Goal: Navigation & Orientation: Find specific page/section

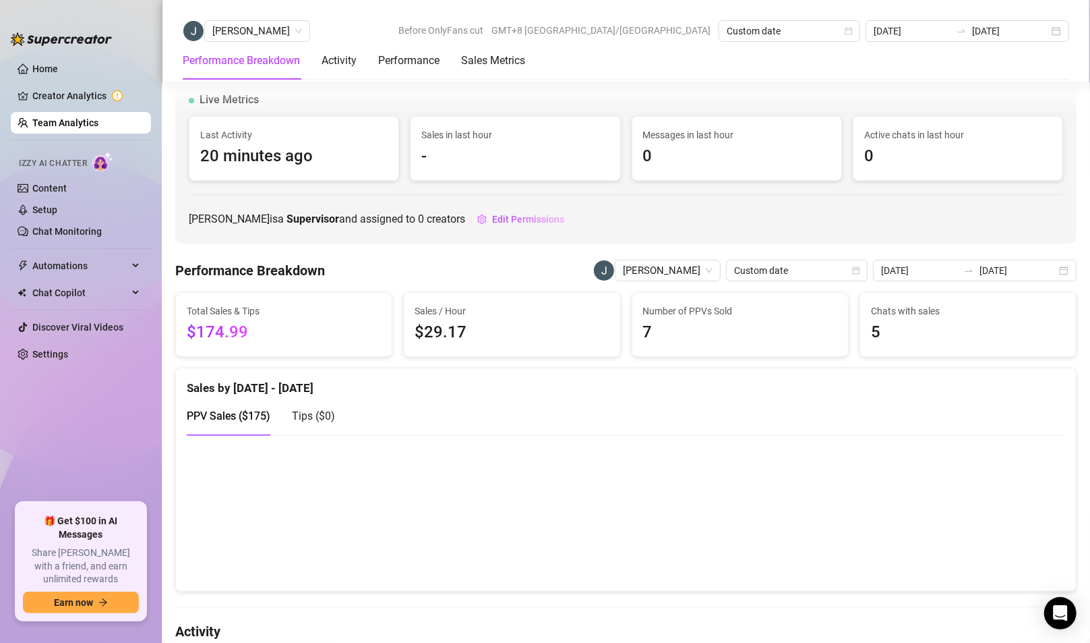
scroll to position [1937, 0]
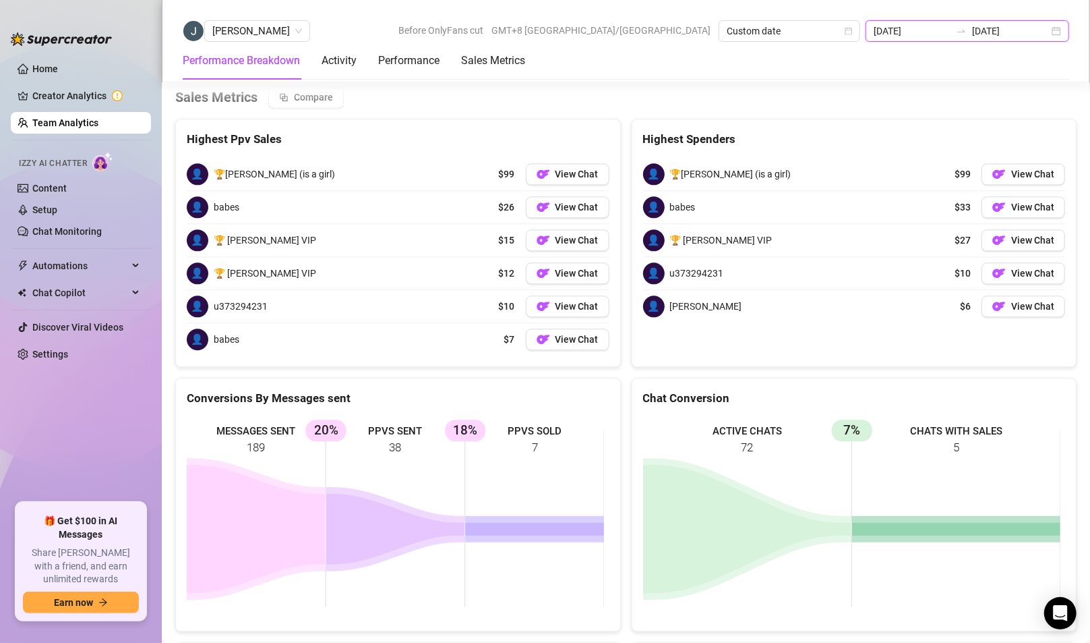
click at [941, 32] on input "[DATE]" at bounding box center [912, 31] width 77 height 15
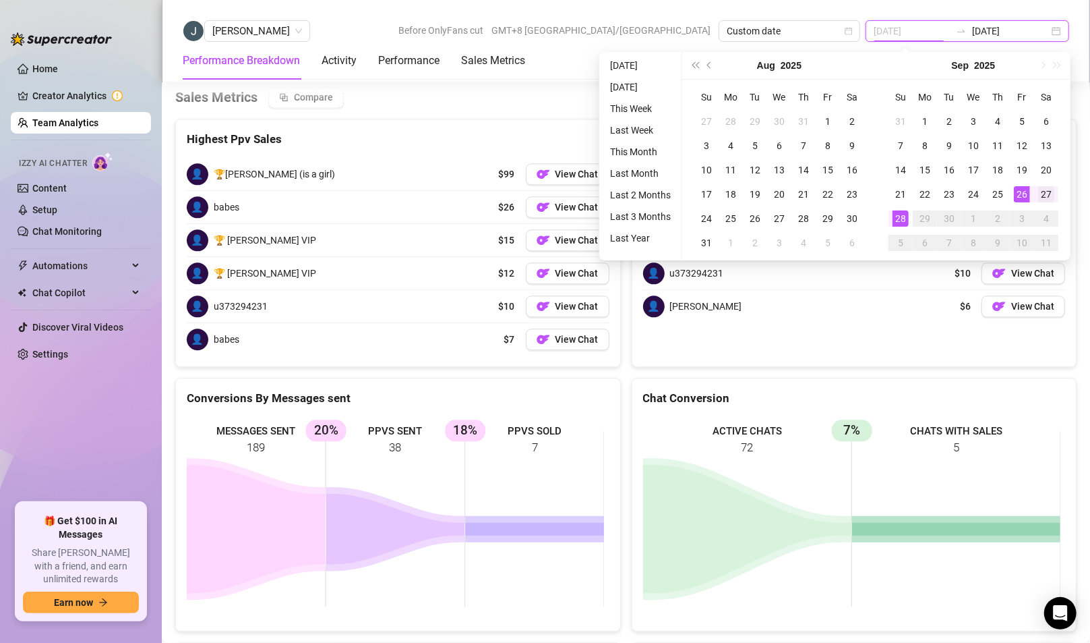
type input "[DATE]"
click at [1043, 191] on div "27" at bounding box center [1046, 194] width 16 height 16
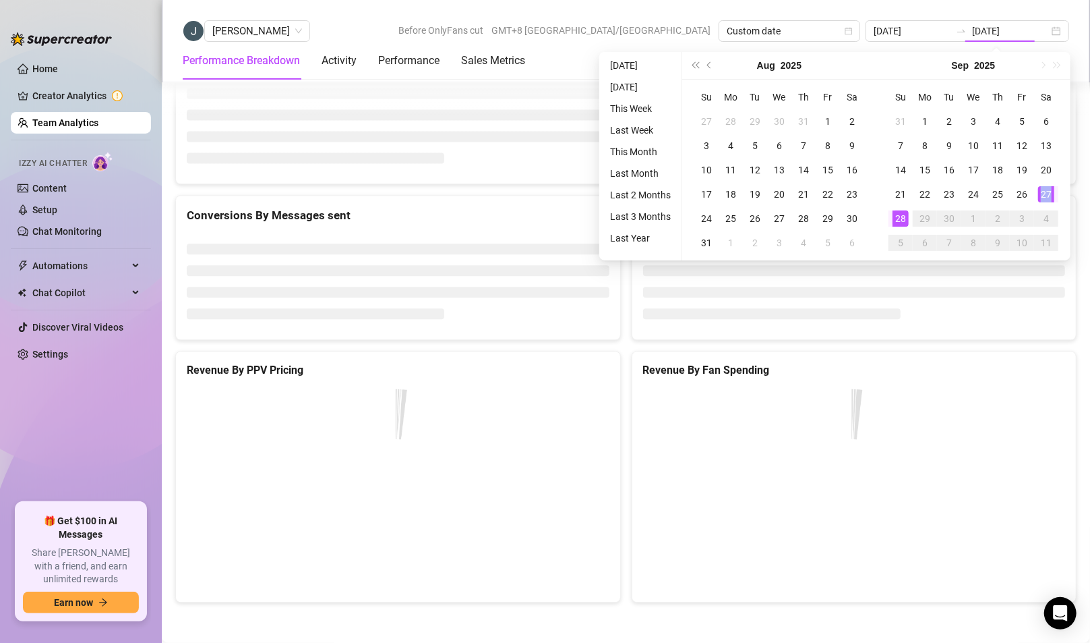
type input "[DATE]"
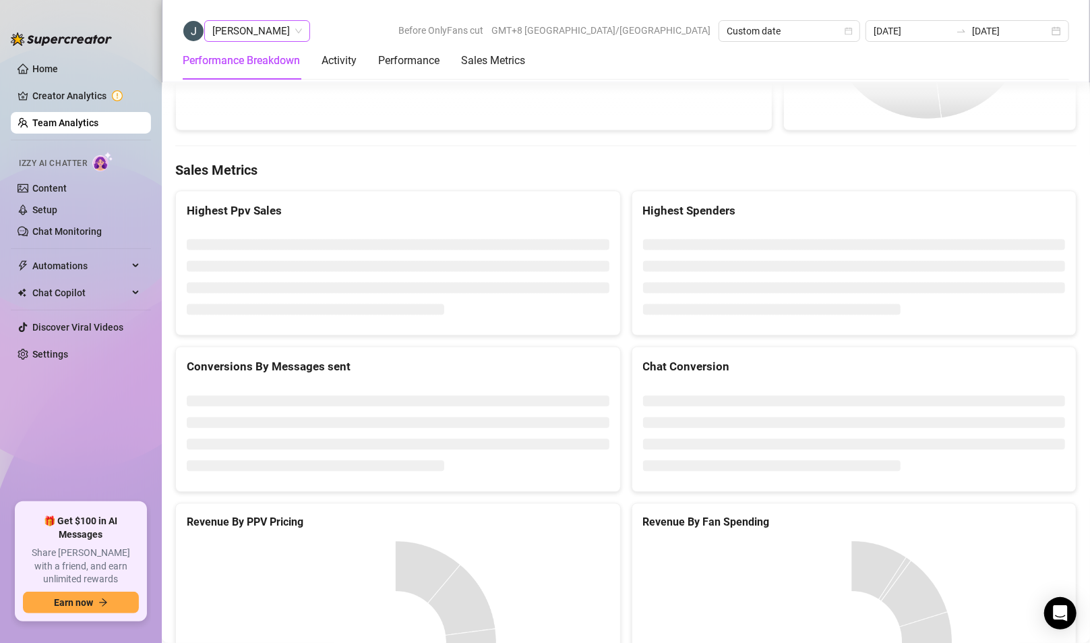
scroll to position [1740, 0]
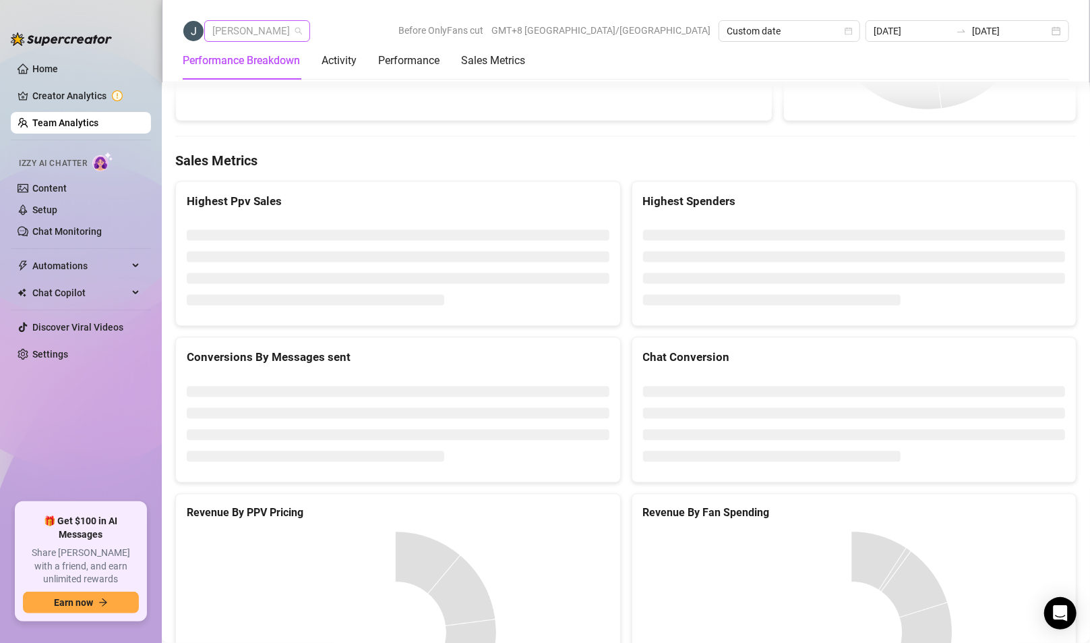
click at [271, 39] on span "[PERSON_NAME]" at bounding box center [257, 31] width 90 height 20
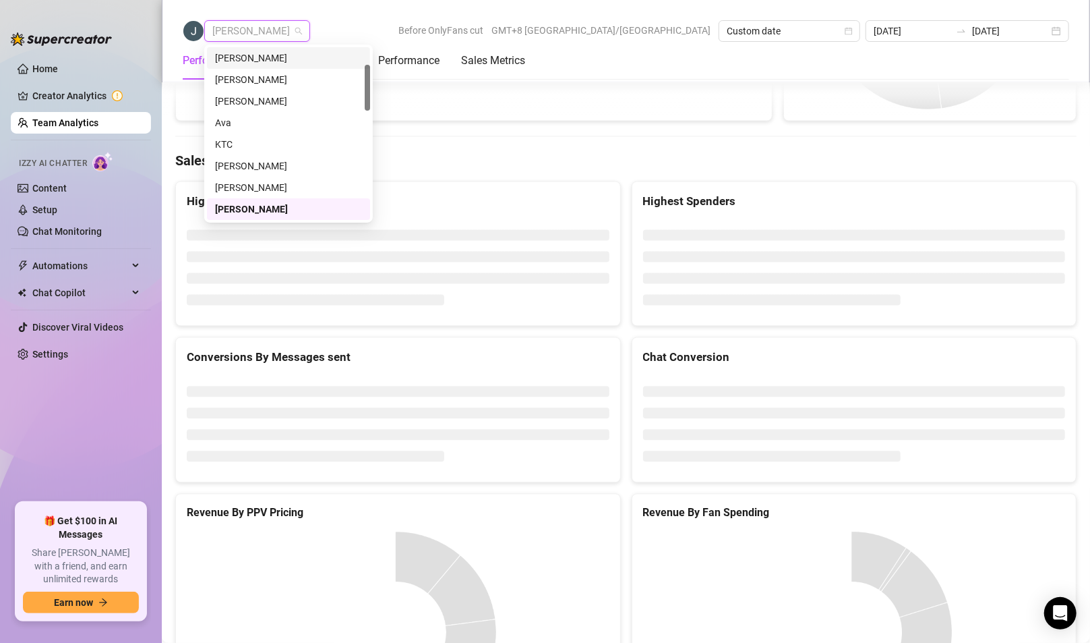
scroll to position [0, 0]
click at [258, 51] on div "[PERSON_NAME]" at bounding box center [288, 58] width 147 height 15
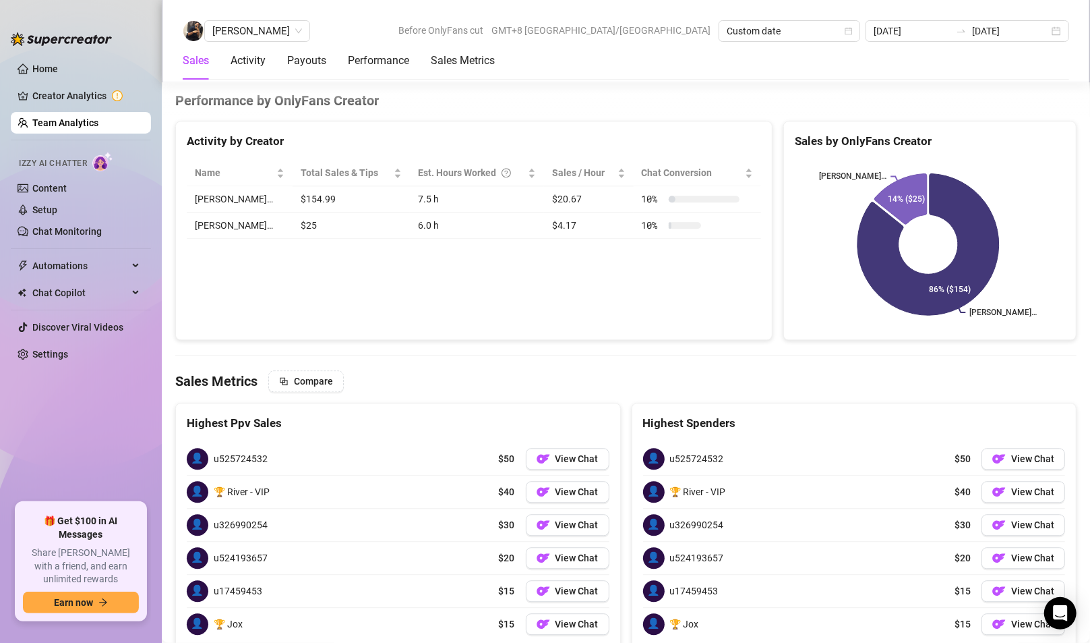
scroll to position [2075, 0]
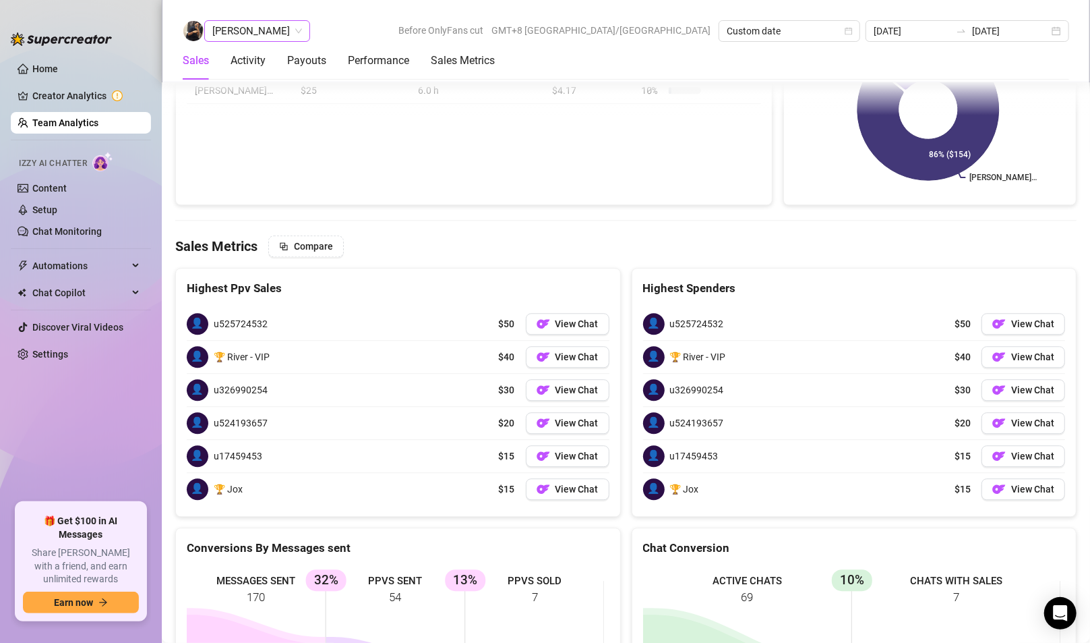
click at [226, 38] on span "[PERSON_NAME]" at bounding box center [257, 31] width 90 height 20
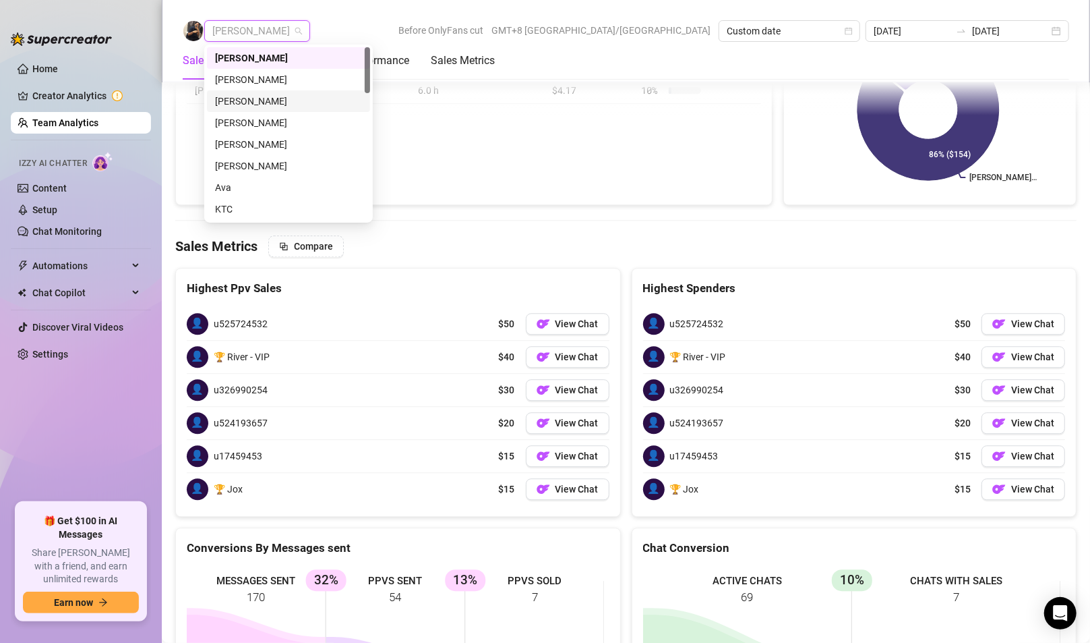
click at [247, 99] on div "[PERSON_NAME]" at bounding box center [288, 101] width 147 height 15
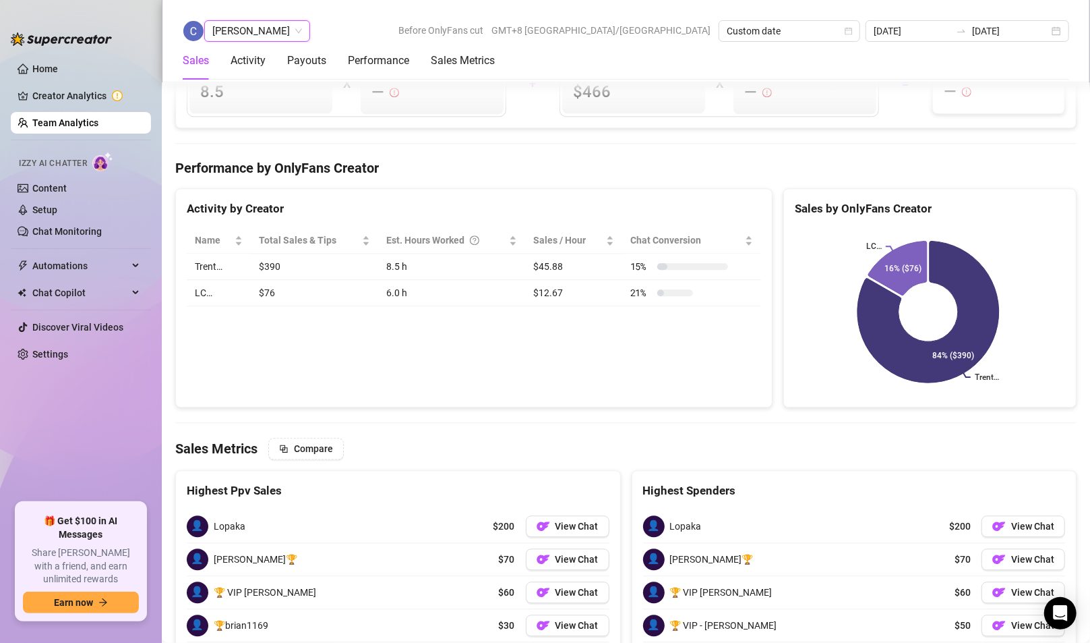
scroll to position [1994, 0]
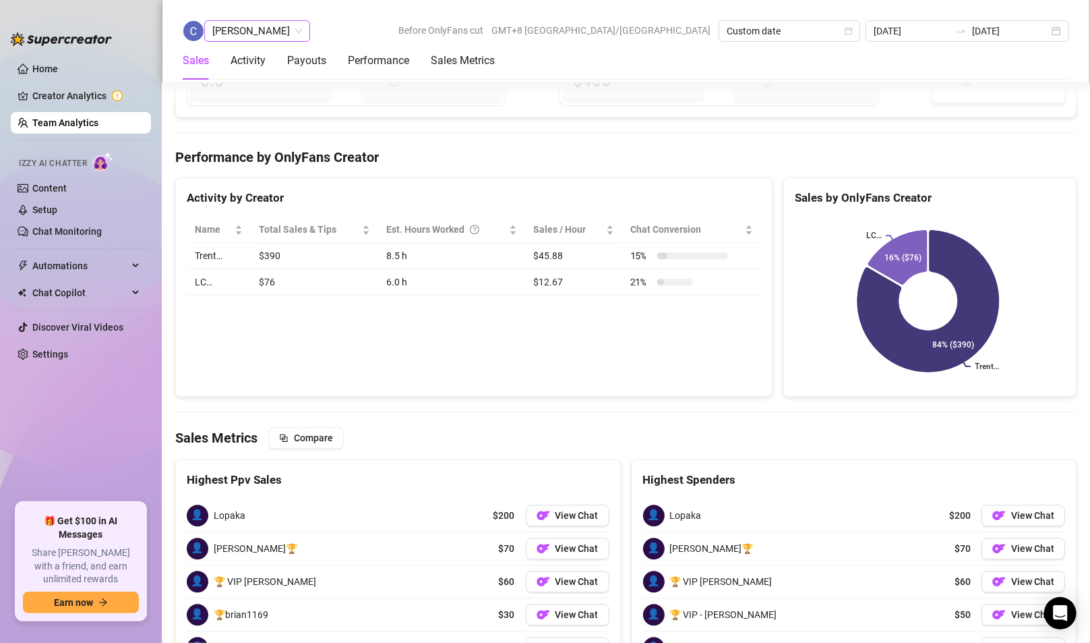
click at [277, 30] on span "[PERSON_NAME]" at bounding box center [257, 31] width 90 height 20
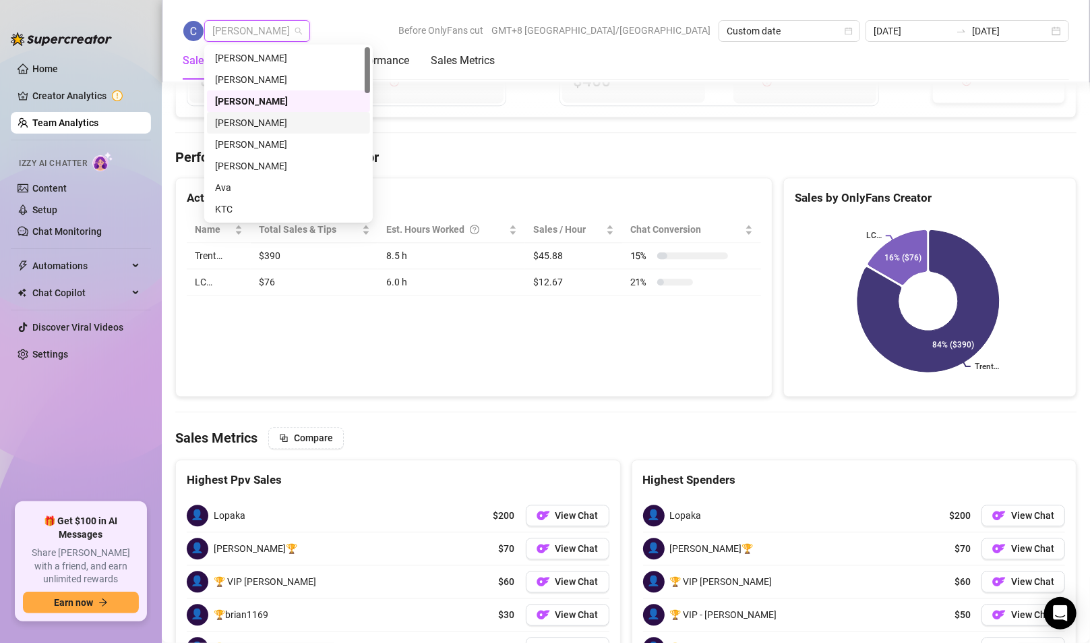
click at [239, 123] on div "[PERSON_NAME]" at bounding box center [288, 122] width 147 height 15
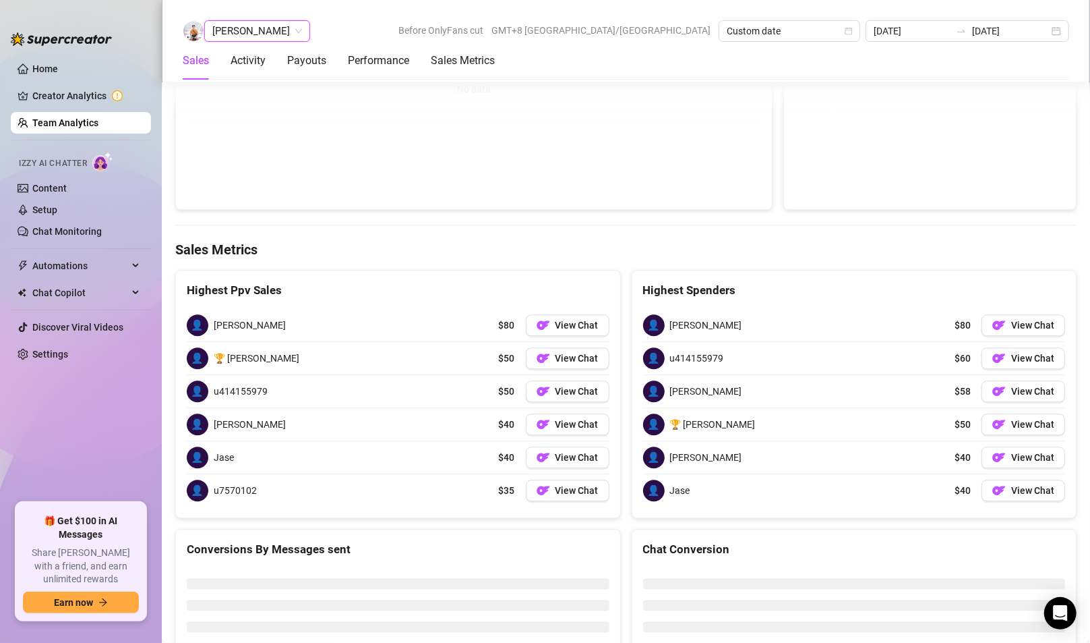
scroll to position [2075, 0]
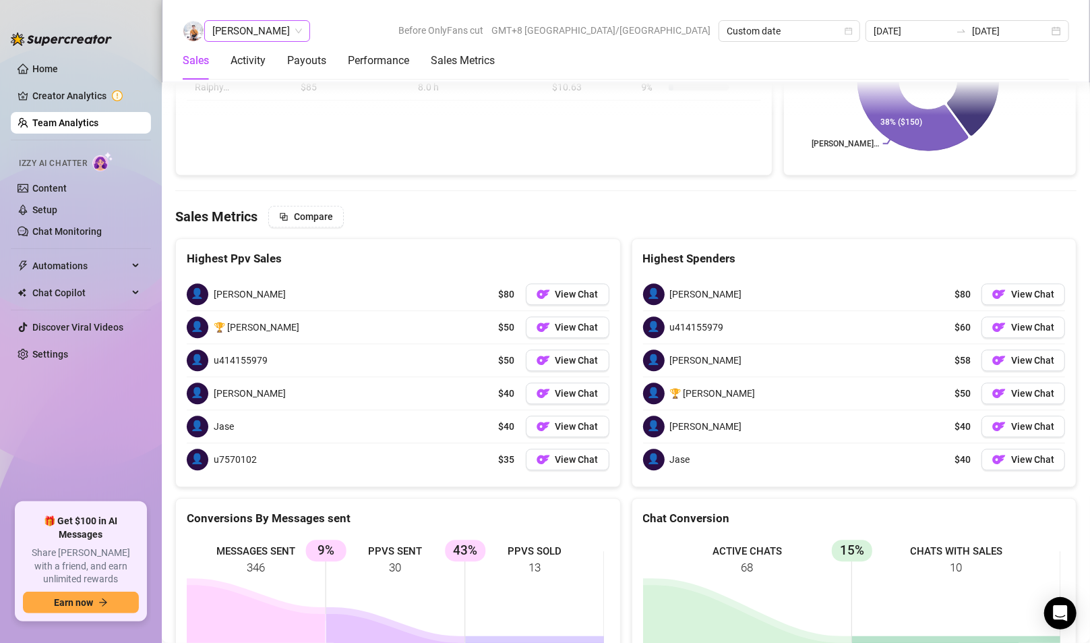
click at [218, 28] on span "[PERSON_NAME]" at bounding box center [257, 31] width 90 height 20
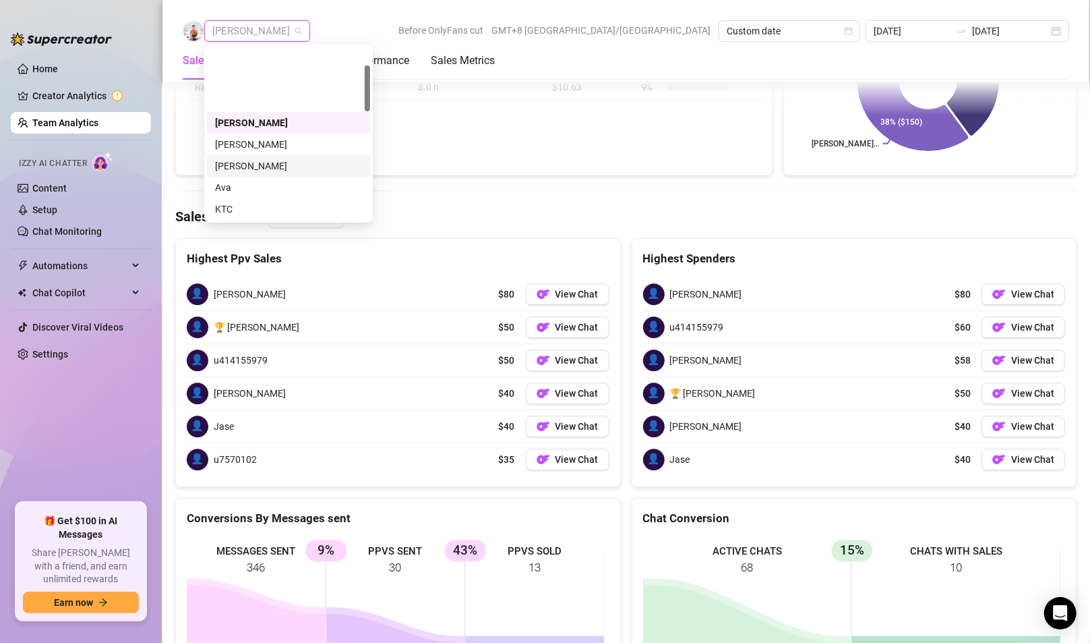
scroll to position [67, 0]
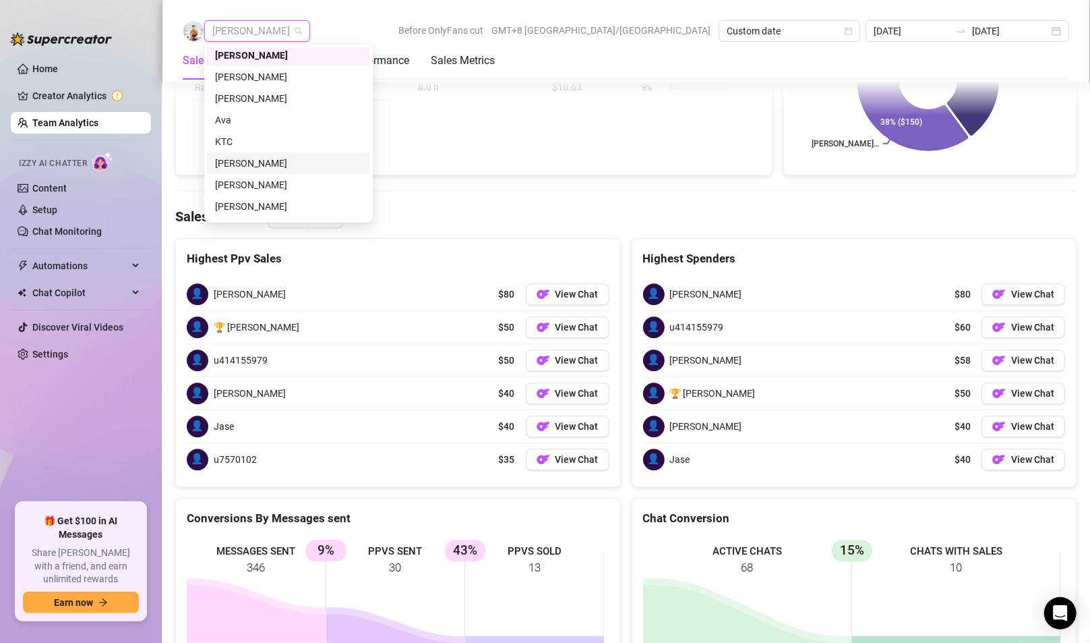
click at [253, 159] on div "[PERSON_NAME]" at bounding box center [288, 163] width 147 height 15
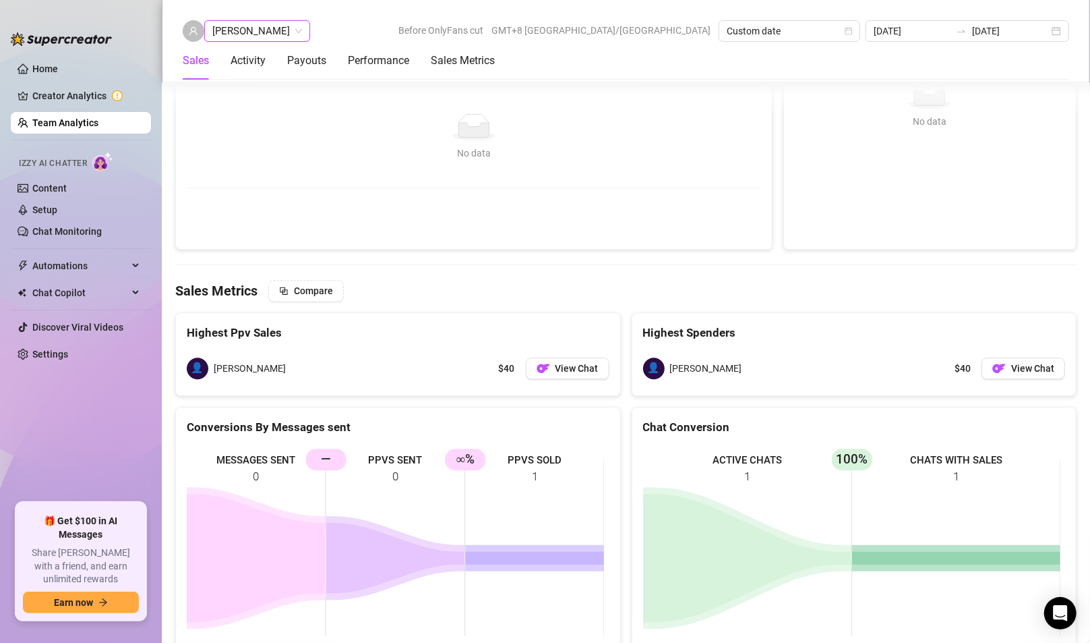
scroll to position [2048, 0]
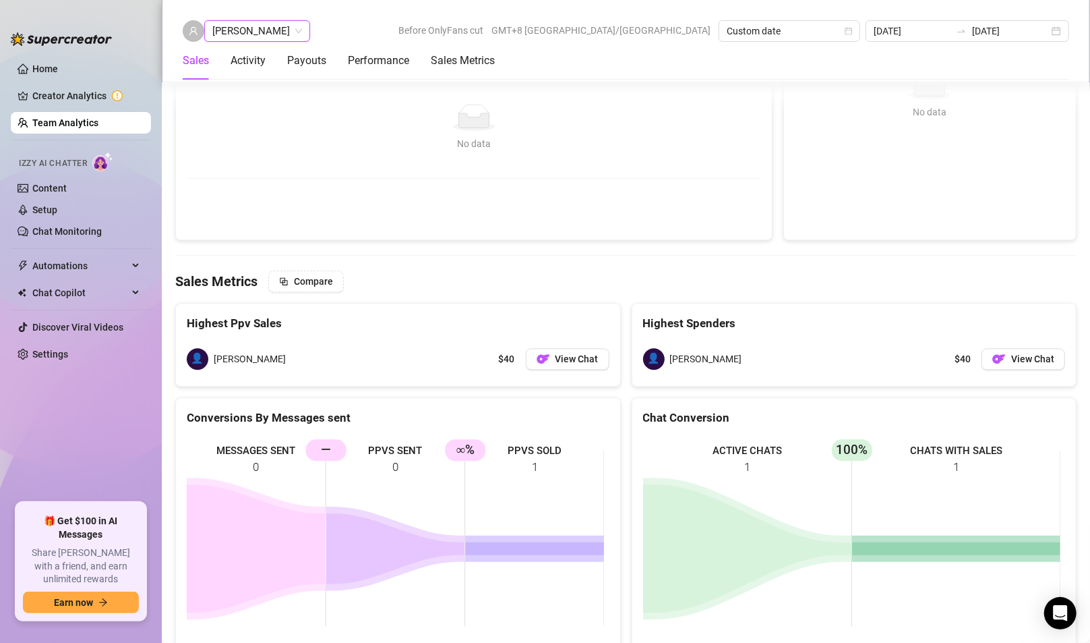
click at [239, 36] on span "[PERSON_NAME]" at bounding box center [257, 31] width 90 height 20
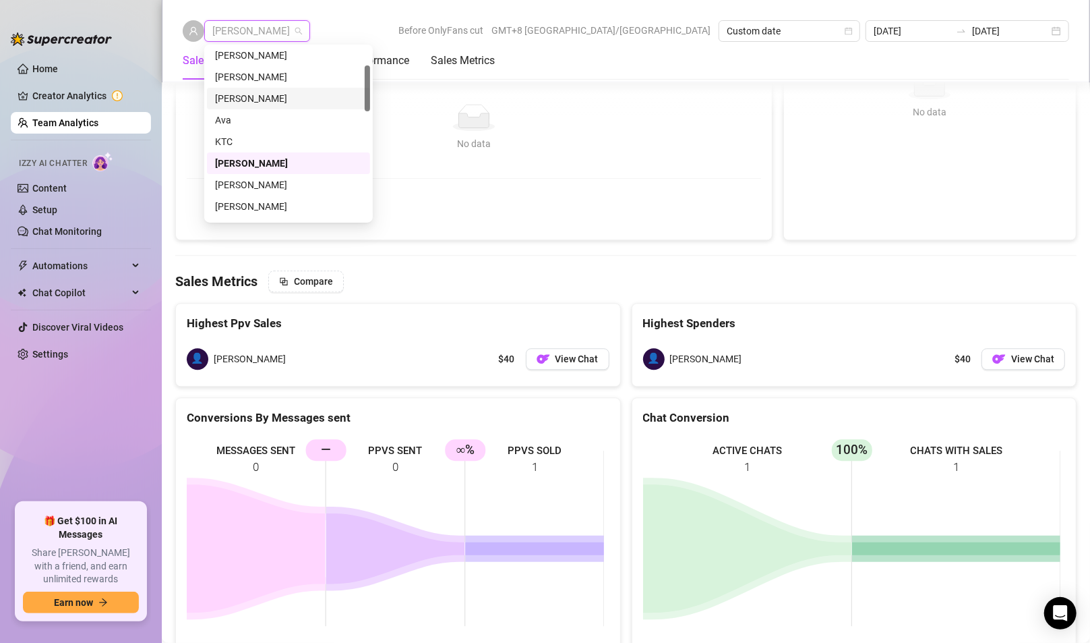
scroll to position [135, 0]
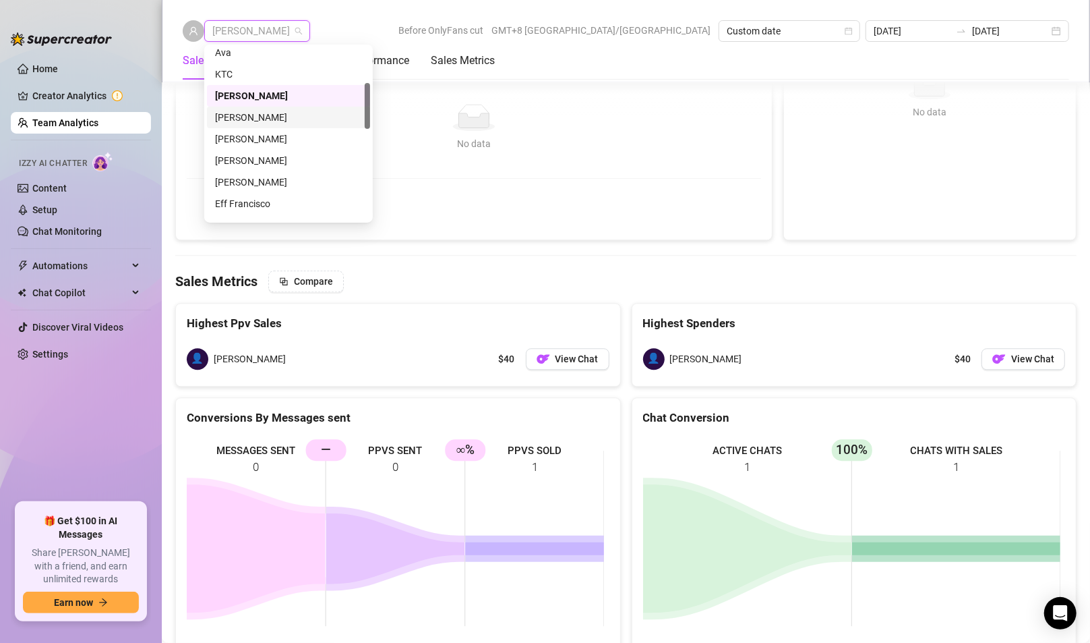
click at [252, 113] on div "[PERSON_NAME]" at bounding box center [288, 117] width 147 height 15
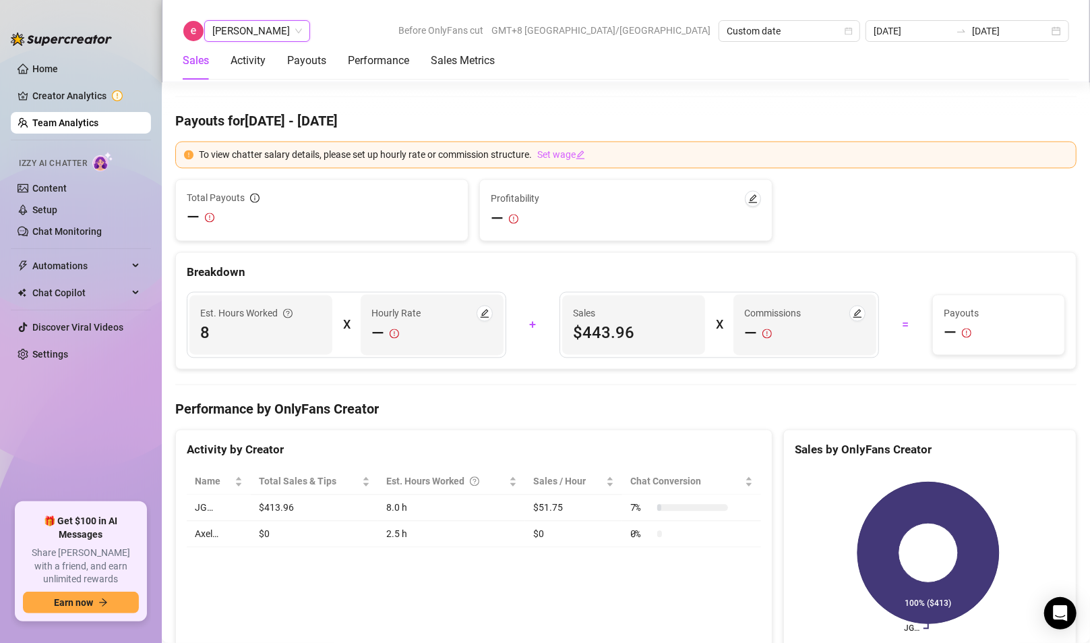
scroll to position [2072, 0]
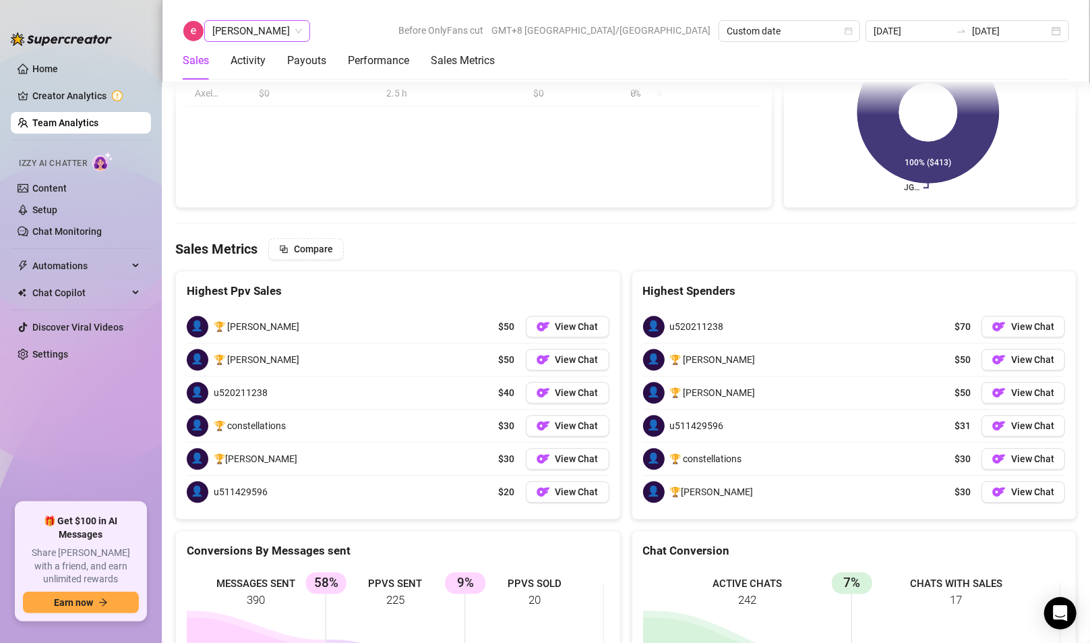
click at [254, 36] on span "[PERSON_NAME]" at bounding box center [257, 31] width 90 height 20
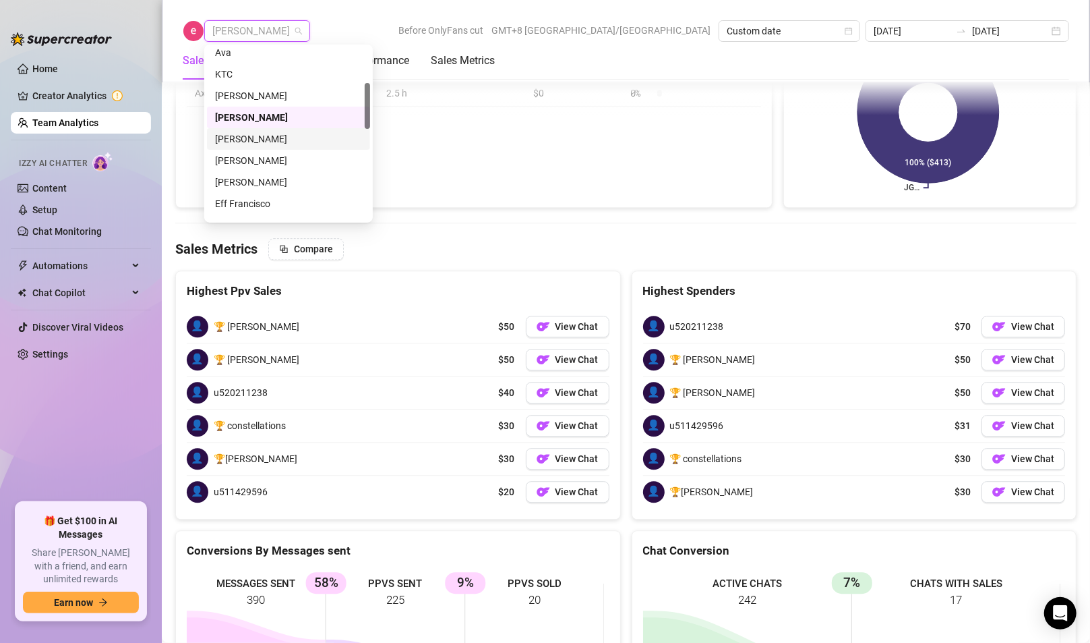
click at [256, 140] on div "[PERSON_NAME]" at bounding box center [288, 138] width 147 height 15
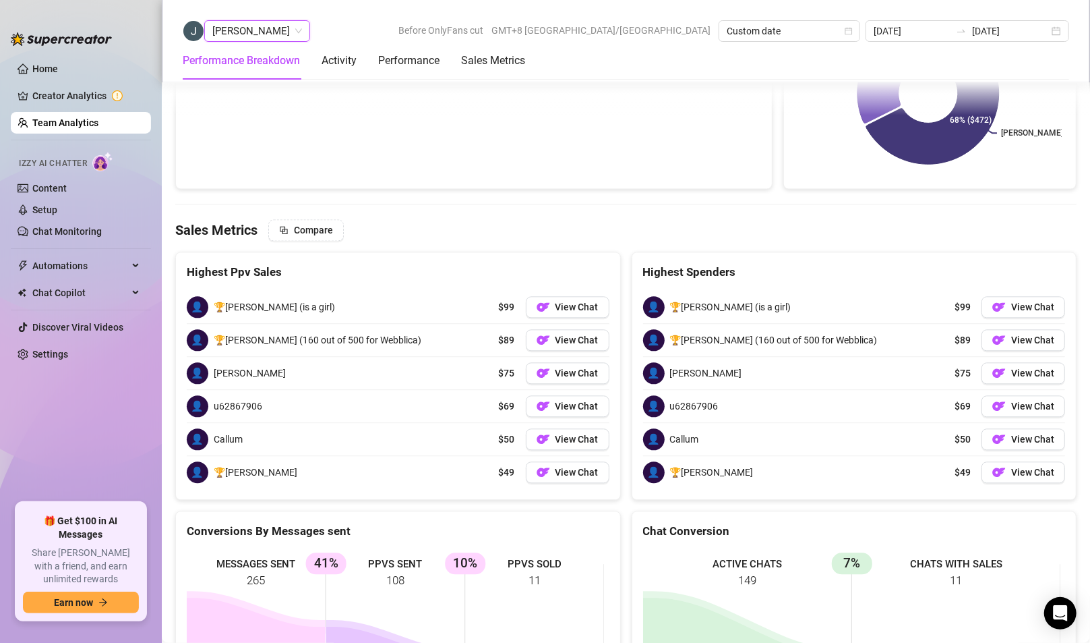
scroll to position [1871, 0]
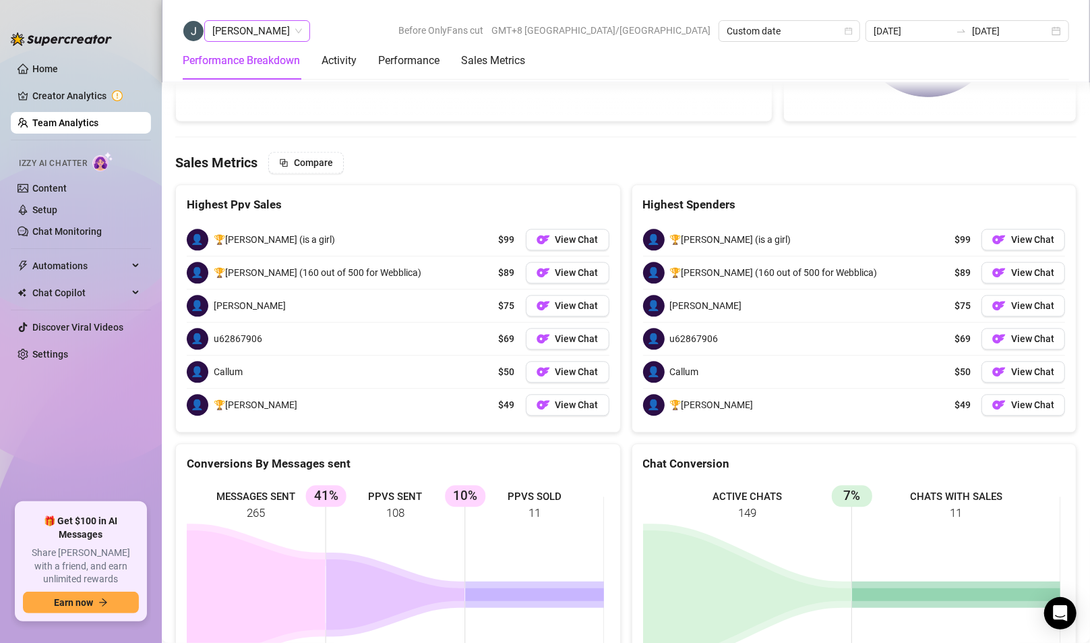
click at [231, 32] on span "[PERSON_NAME]" at bounding box center [257, 31] width 90 height 20
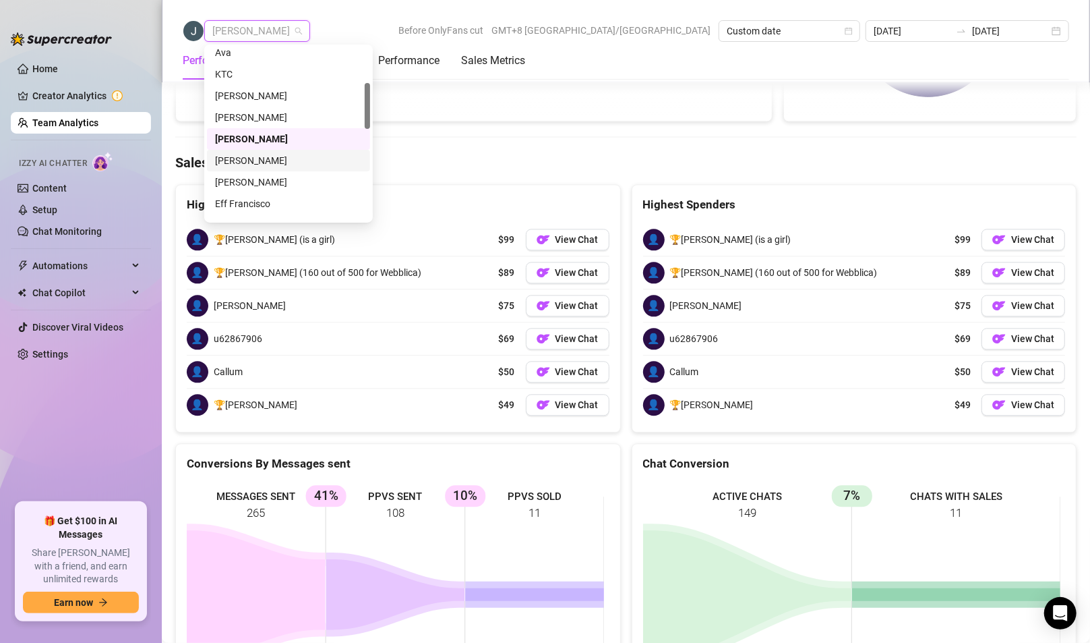
click at [264, 163] on div "[PERSON_NAME]" at bounding box center [288, 160] width 147 height 15
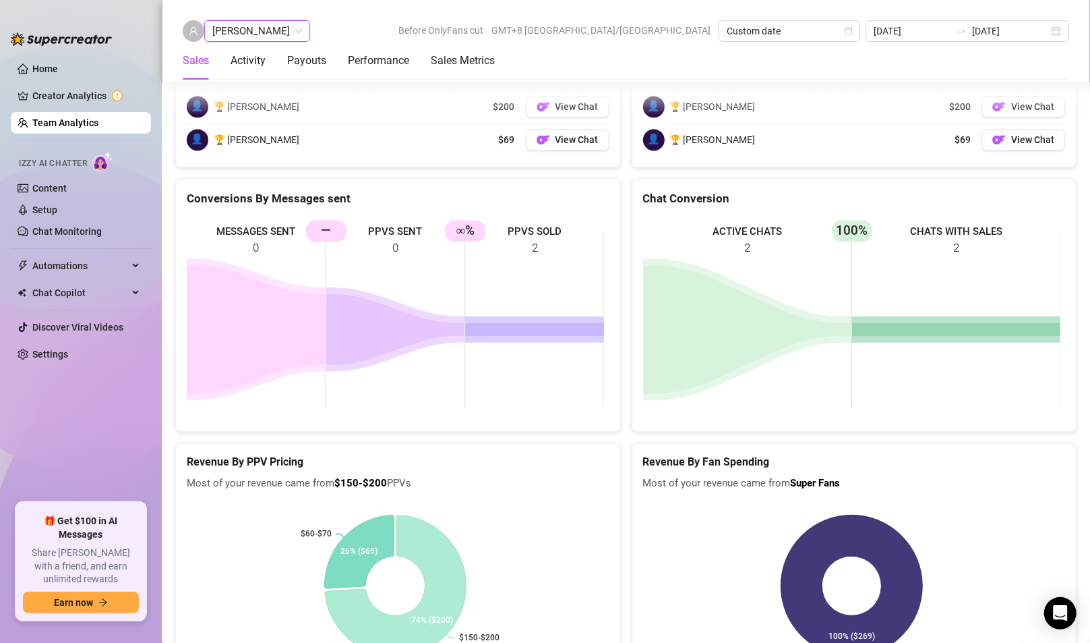
scroll to position [1737, 0]
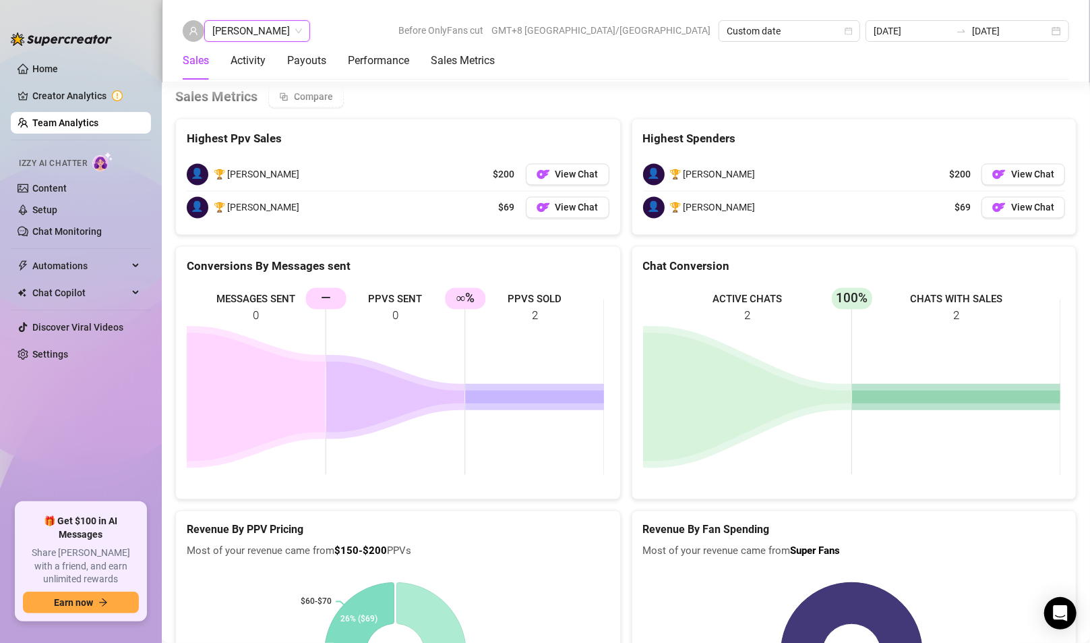
click at [272, 31] on span "[PERSON_NAME]" at bounding box center [257, 31] width 90 height 20
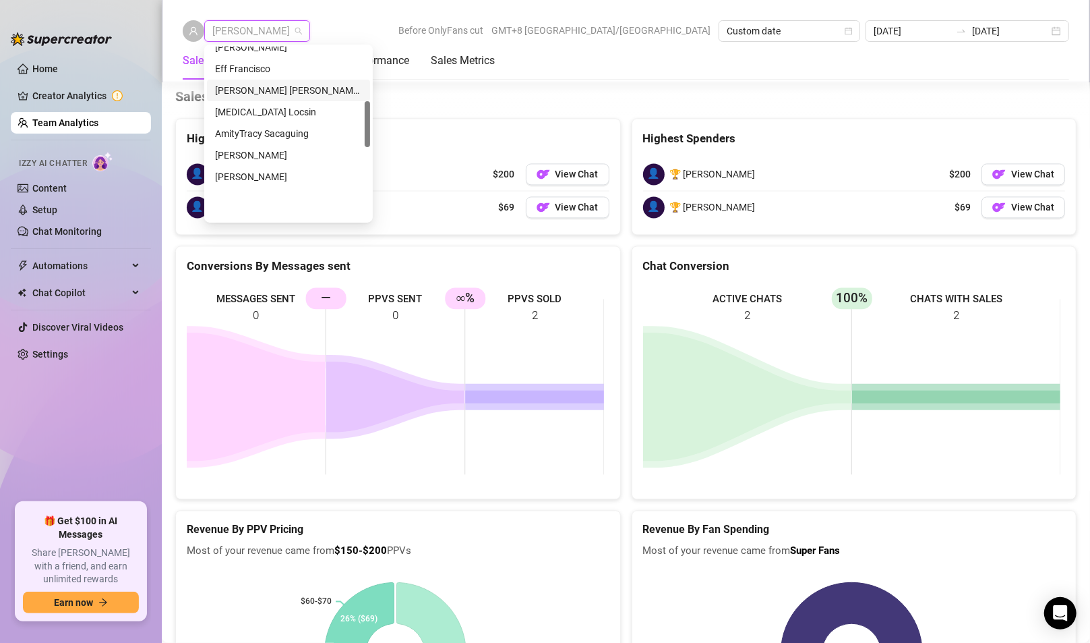
scroll to position [202, 0]
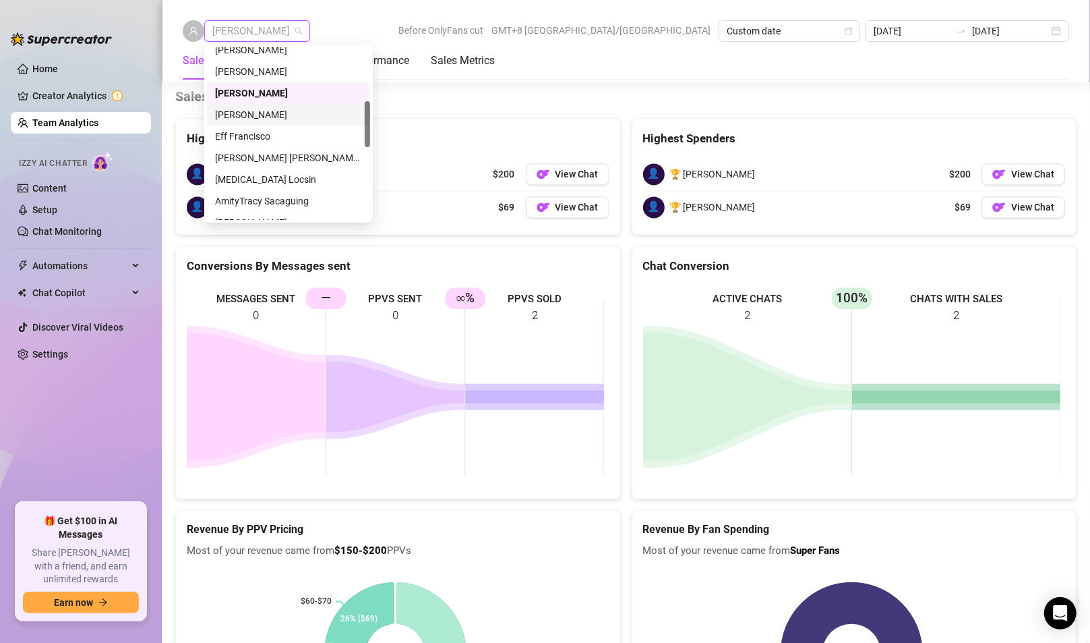
click at [239, 119] on div "[PERSON_NAME]" at bounding box center [288, 114] width 147 height 15
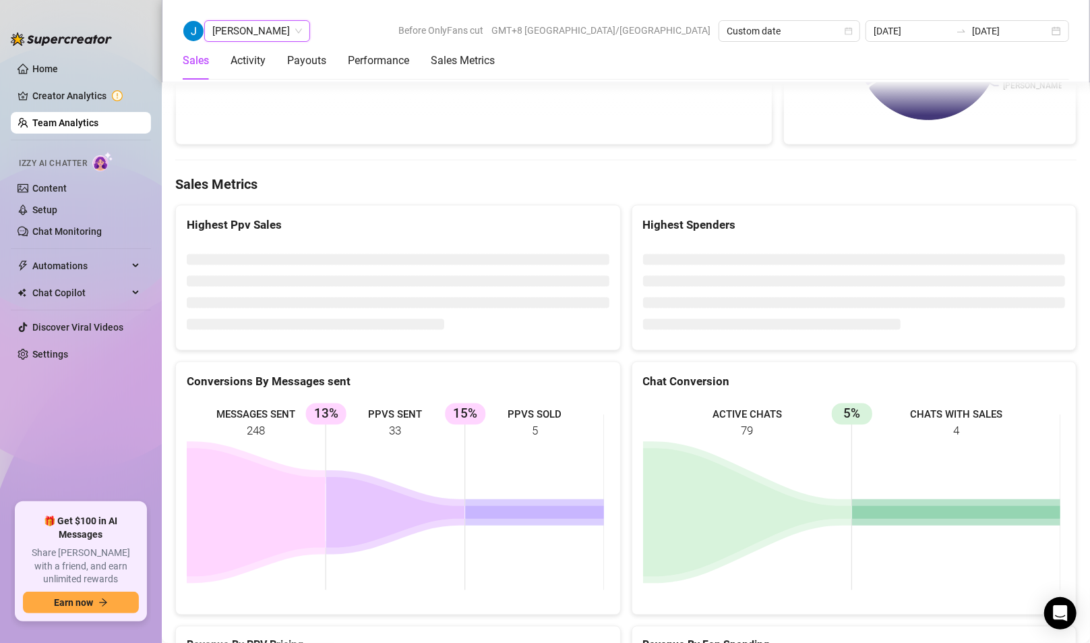
scroll to position [1738, 0]
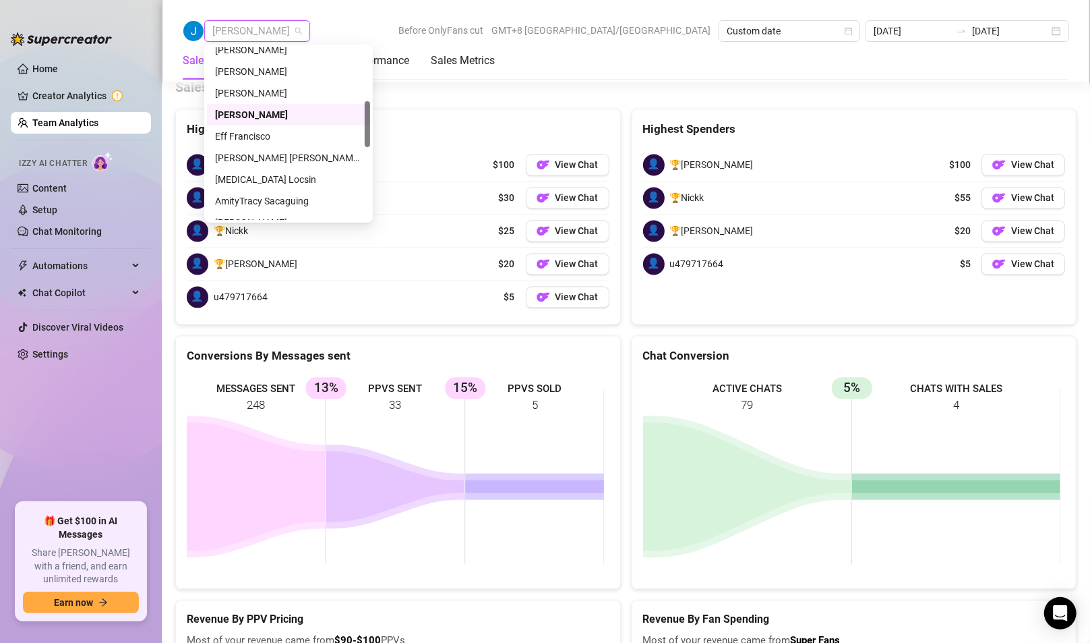
click at [256, 30] on span "[PERSON_NAME]" at bounding box center [257, 31] width 90 height 20
click at [254, 138] on div "Eff Francisco" at bounding box center [288, 136] width 147 height 15
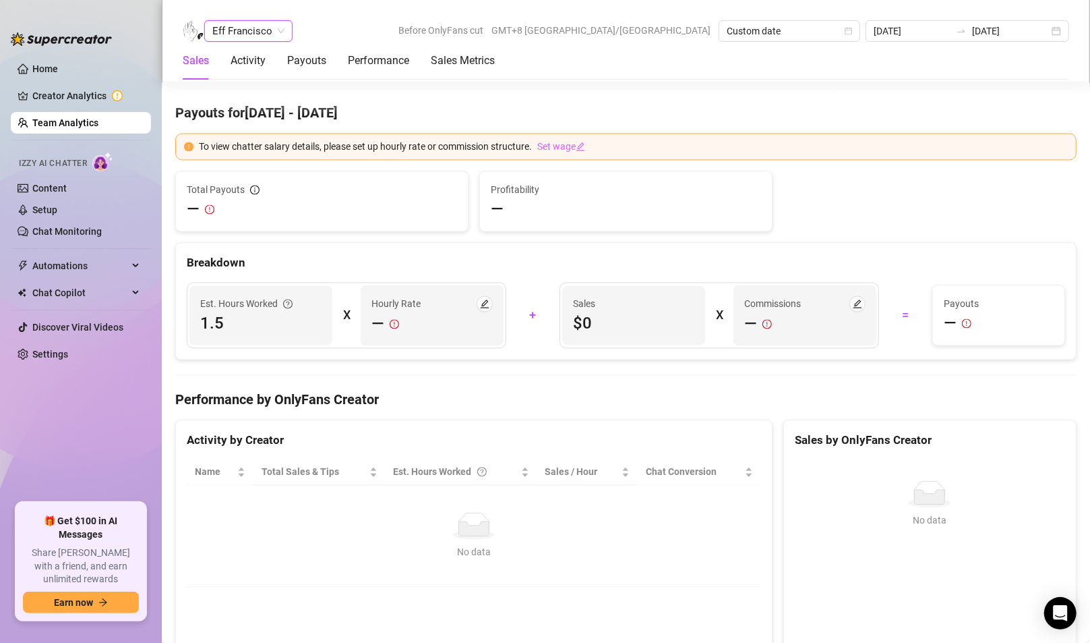
scroll to position [2001, 0]
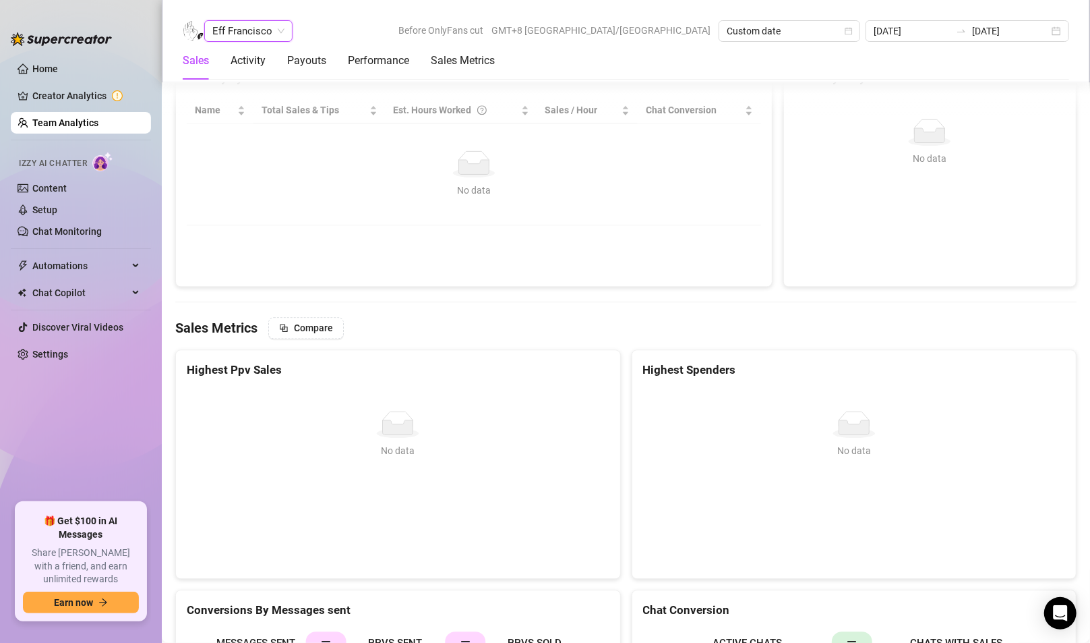
click at [247, 31] on span "Eff Francisco" at bounding box center [248, 31] width 72 height 20
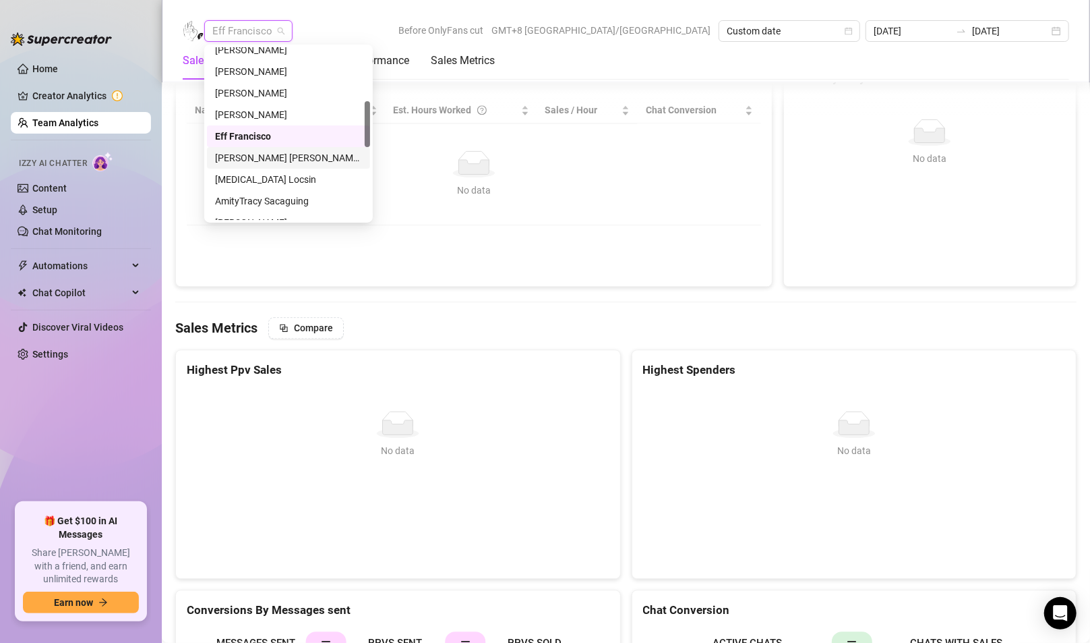
click at [255, 153] on div "[PERSON_NAME] [PERSON_NAME] Tarcena" at bounding box center [288, 157] width 147 height 15
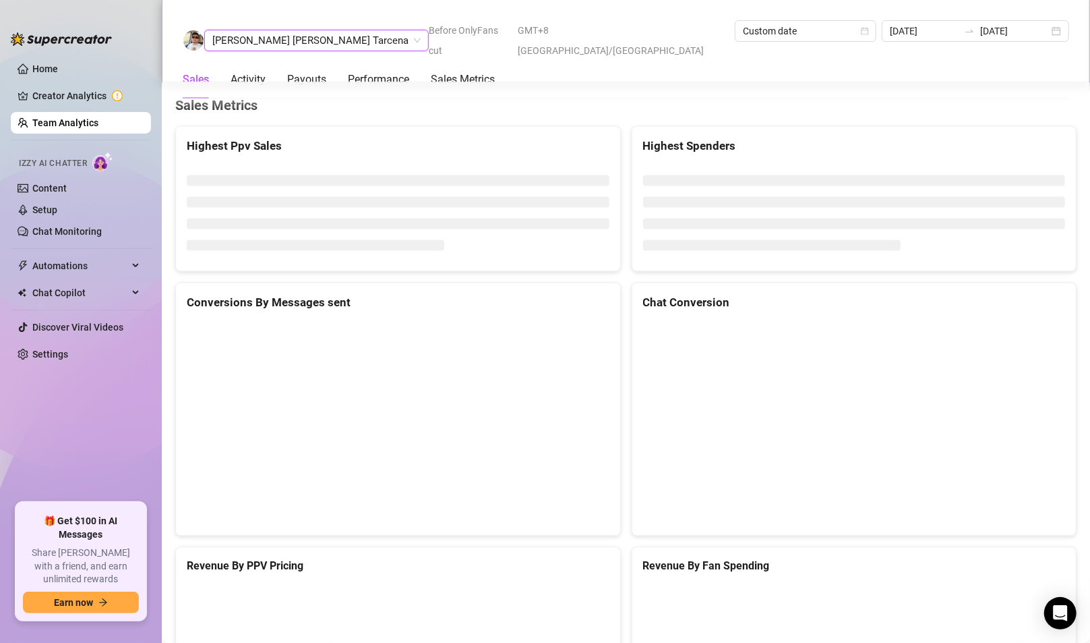
scroll to position [1670, 0]
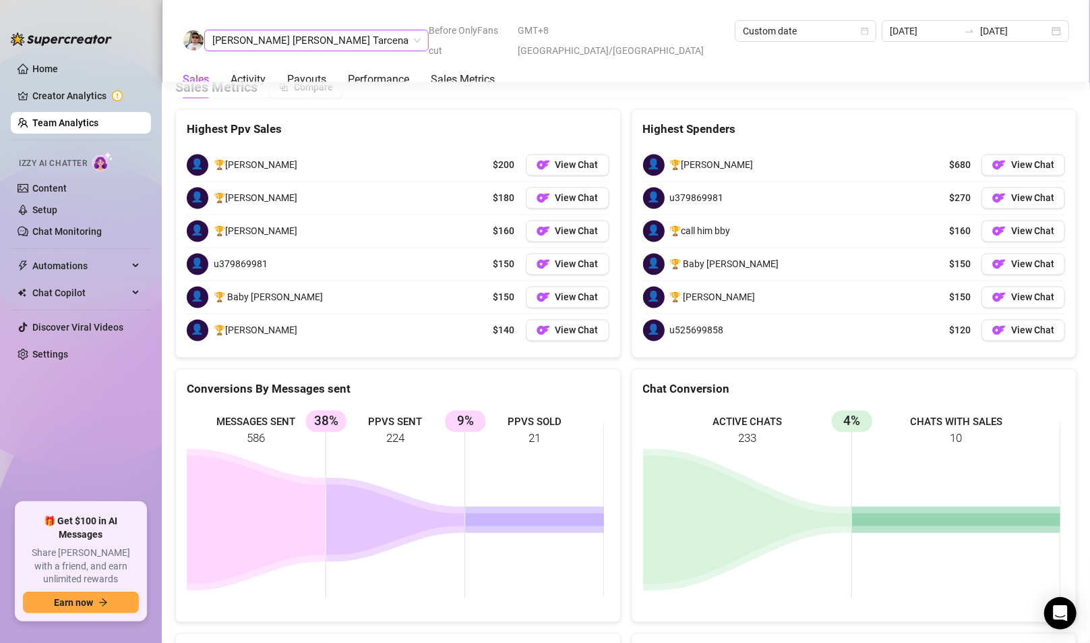
click at [262, 31] on span "[PERSON_NAME] [PERSON_NAME] Tarcena" at bounding box center [316, 40] width 208 height 20
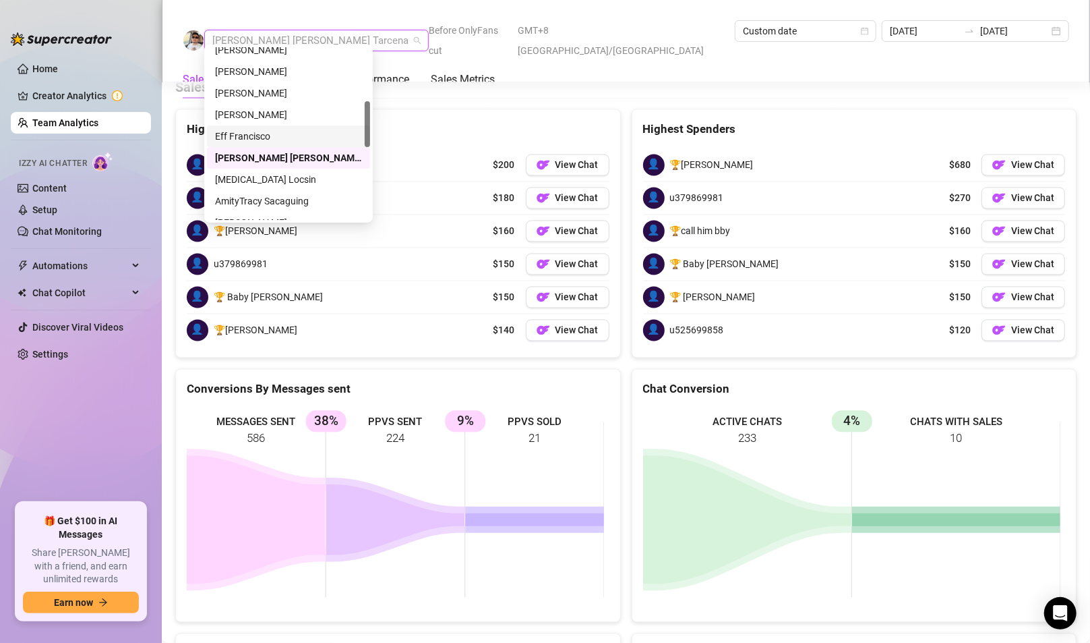
scroll to position [270, 0]
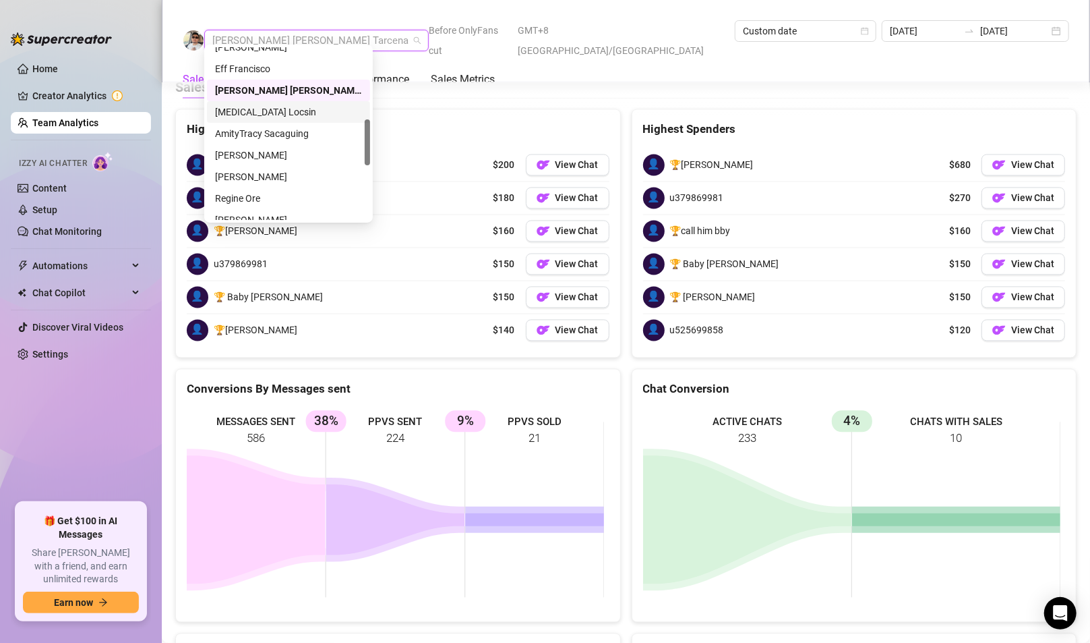
click at [253, 113] on div "[MEDICAL_DATA] Locsin" at bounding box center [288, 112] width 147 height 15
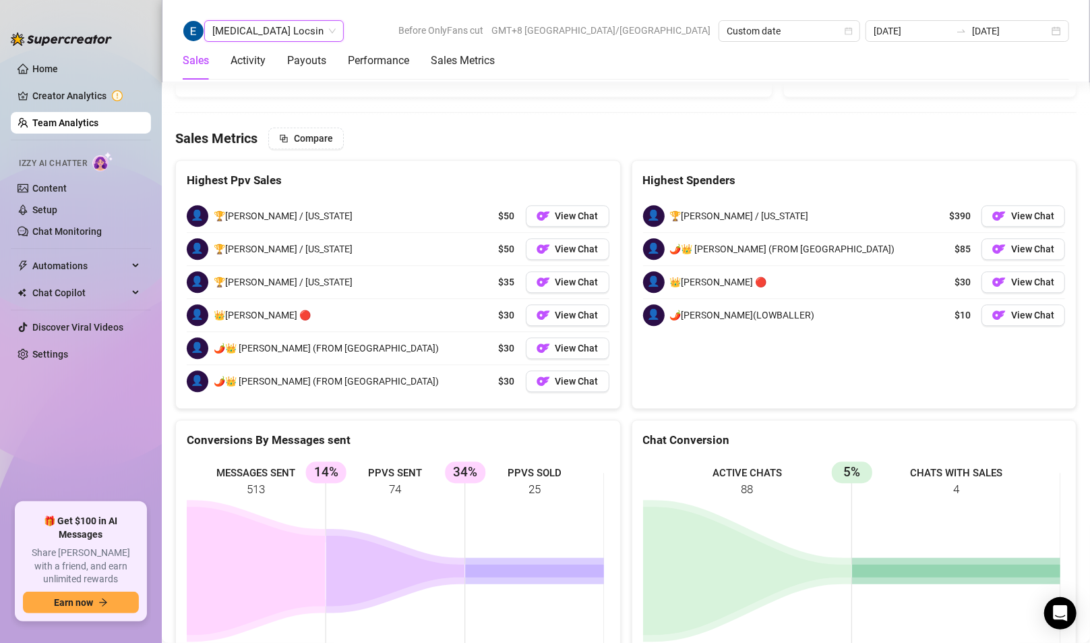
scroll to position [2065, 0]
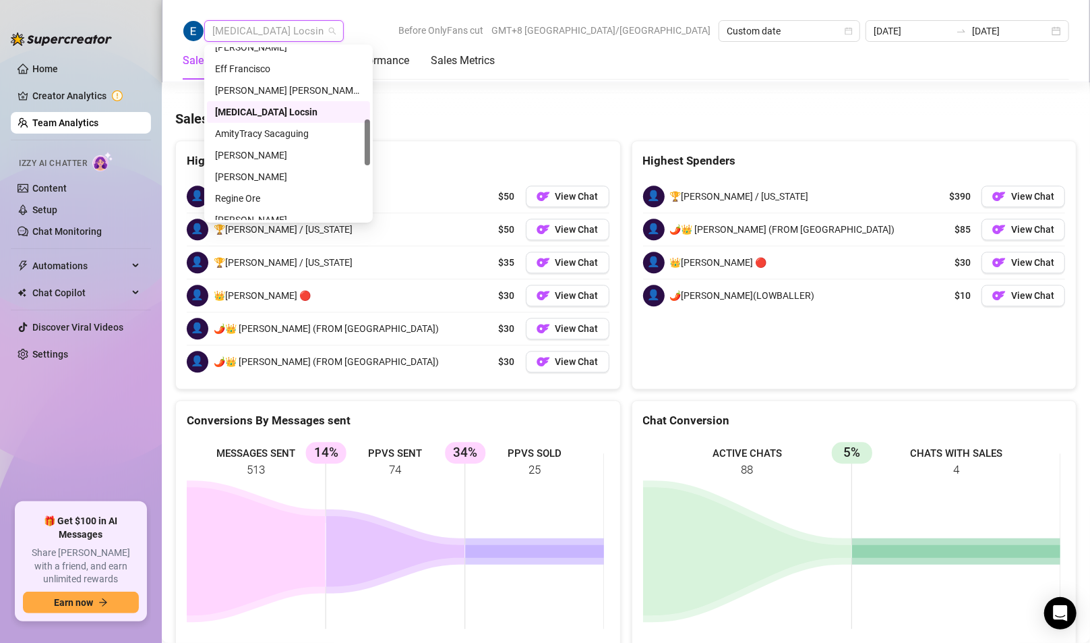
click at [245, 34] on span "[MEDICAL_DATA] Locsin" at bounding box center [273, 31] width 123 height 20
click at [249, 136] on div "AmityTracy Sacaguing" at bounding box center [288, 133] width 147 height 15
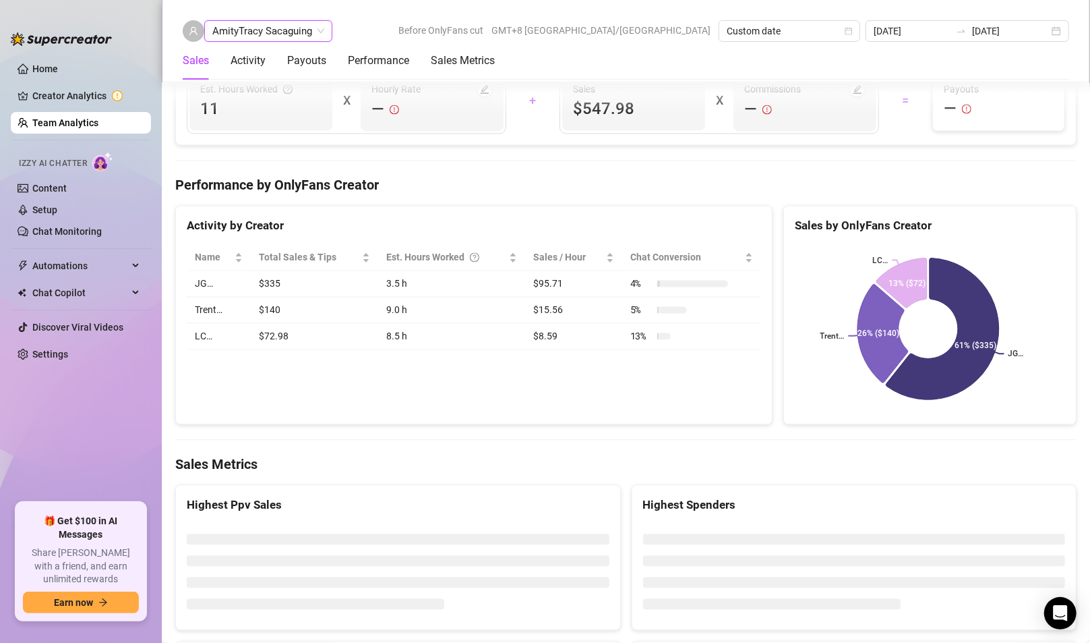
scroll to position [2003, 0]
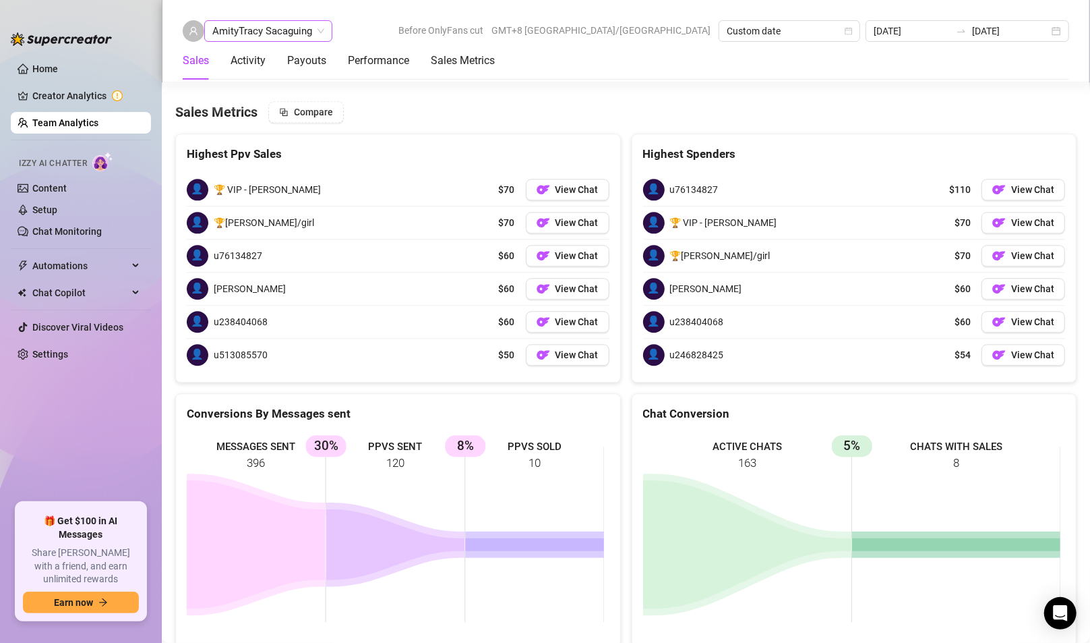
click at [256, 31] on span "AmityTracy Sacaguing" at bounding box center [268, 31] width 112 height 20
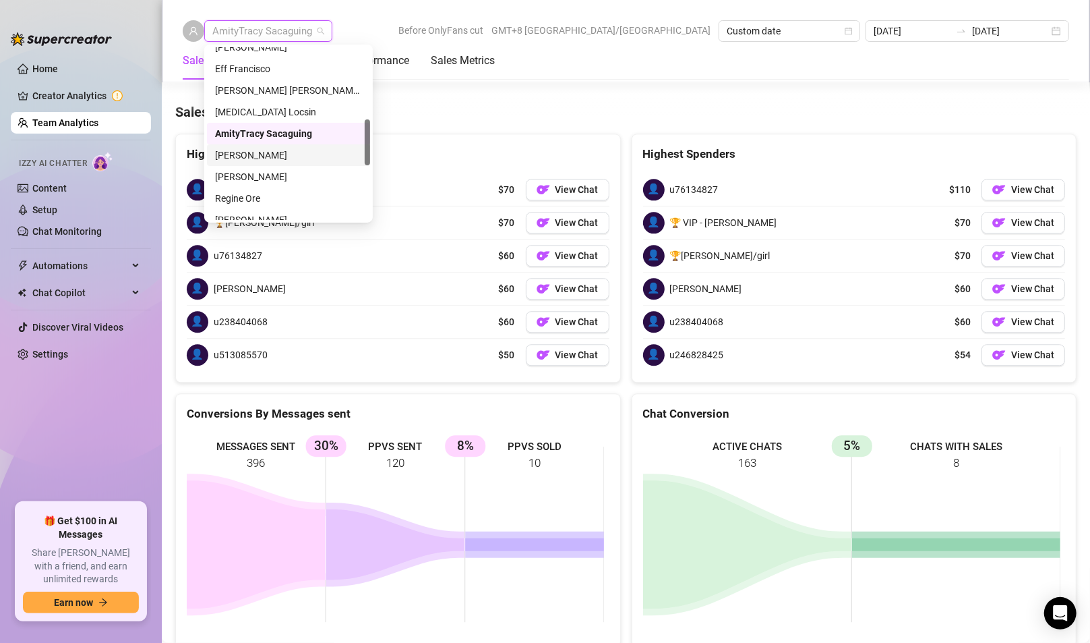
click at [253, 152] on div "[PERSON_NAME]" at bounding box center [288, 155] width 147 height 15
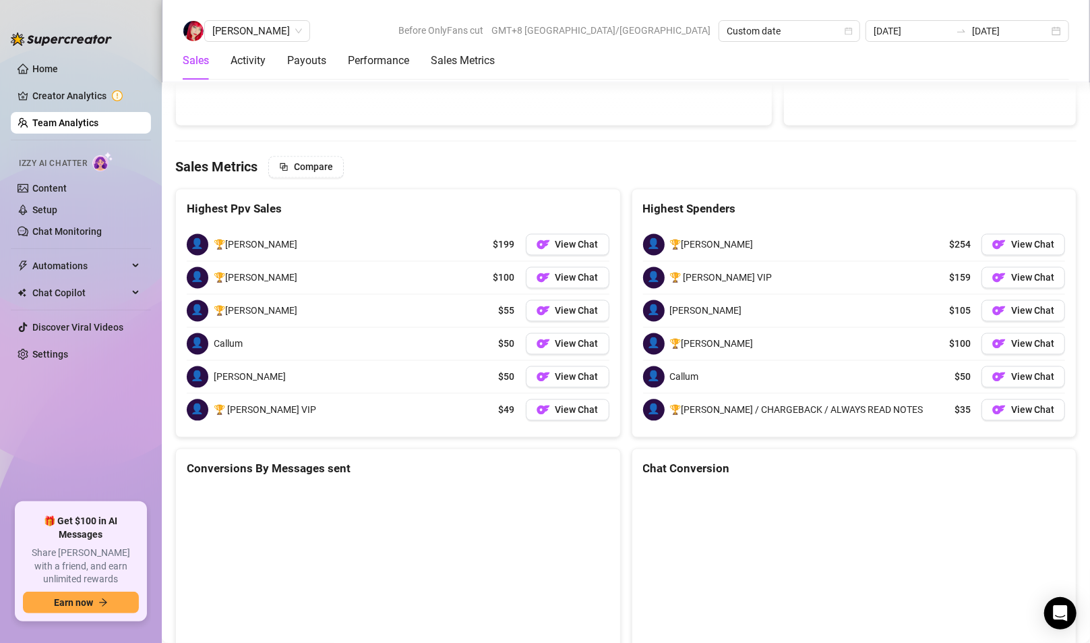
scroll to position [1738, 0]
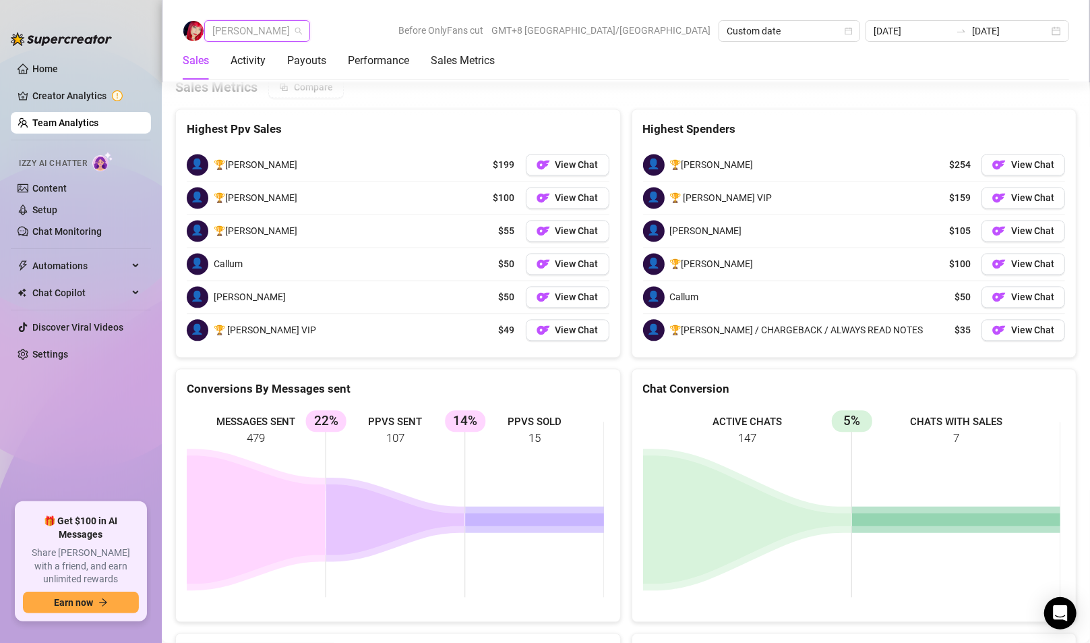
click at [260, 38] on span "[PERSON_NAME]" at bounding box center [257, 31] width 90 height 20
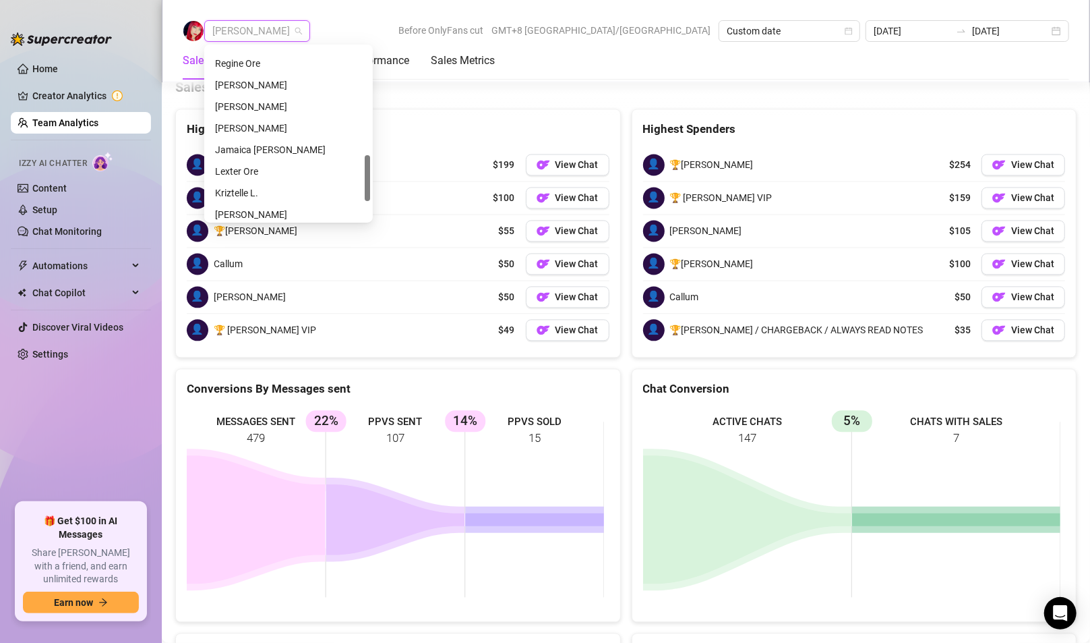
scroll to position [337, 0]
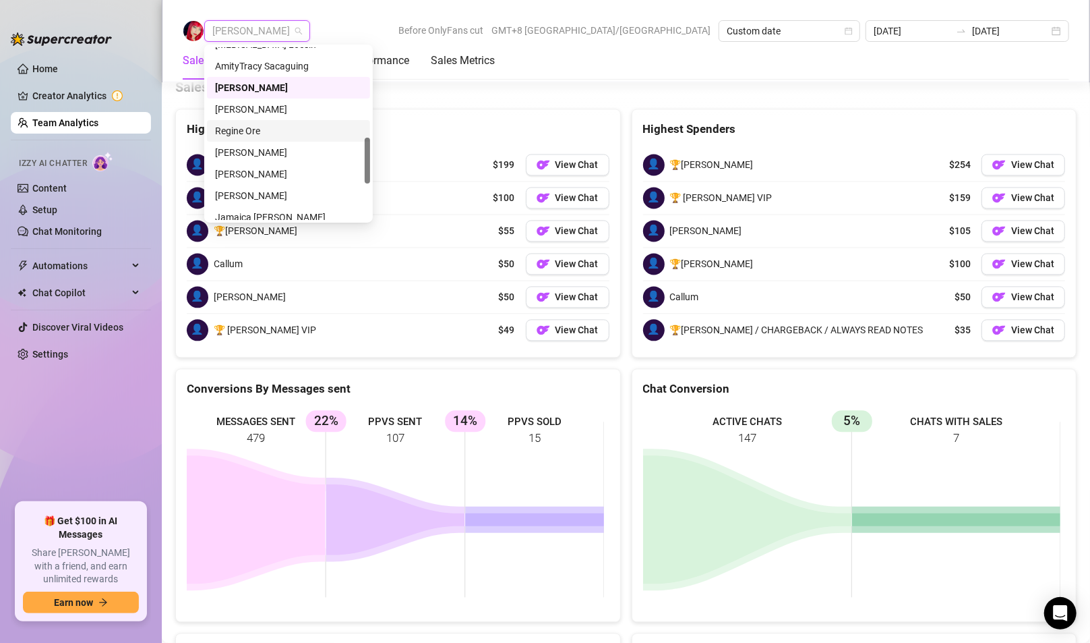
click at [247, 129] on div "Regine Ore" at bounding box center [288, 130] width 147 height 15
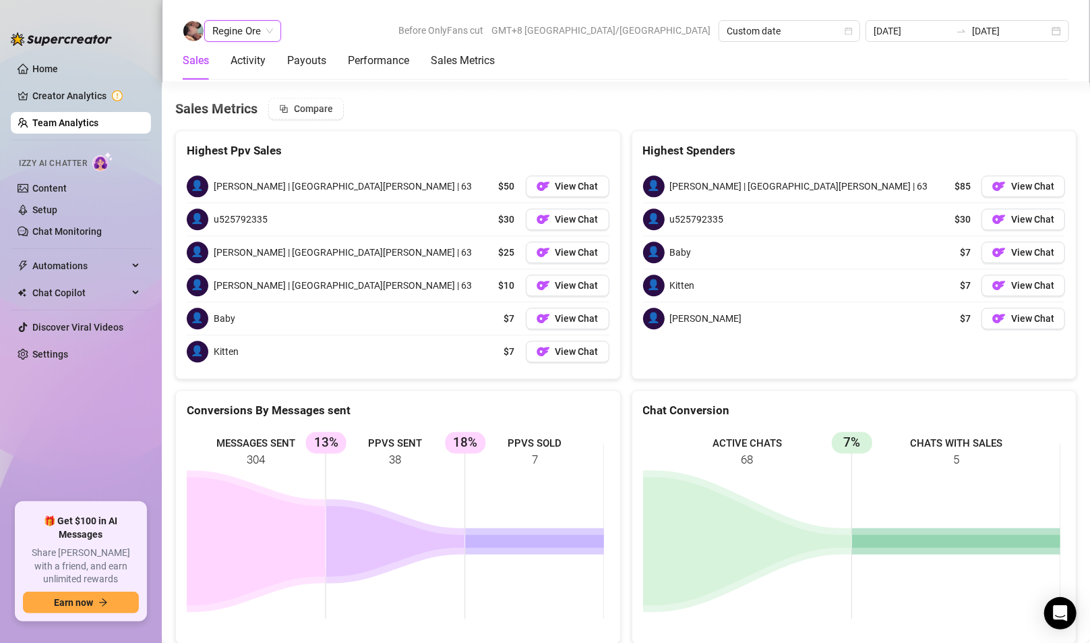
scroll to position [2048, 0]
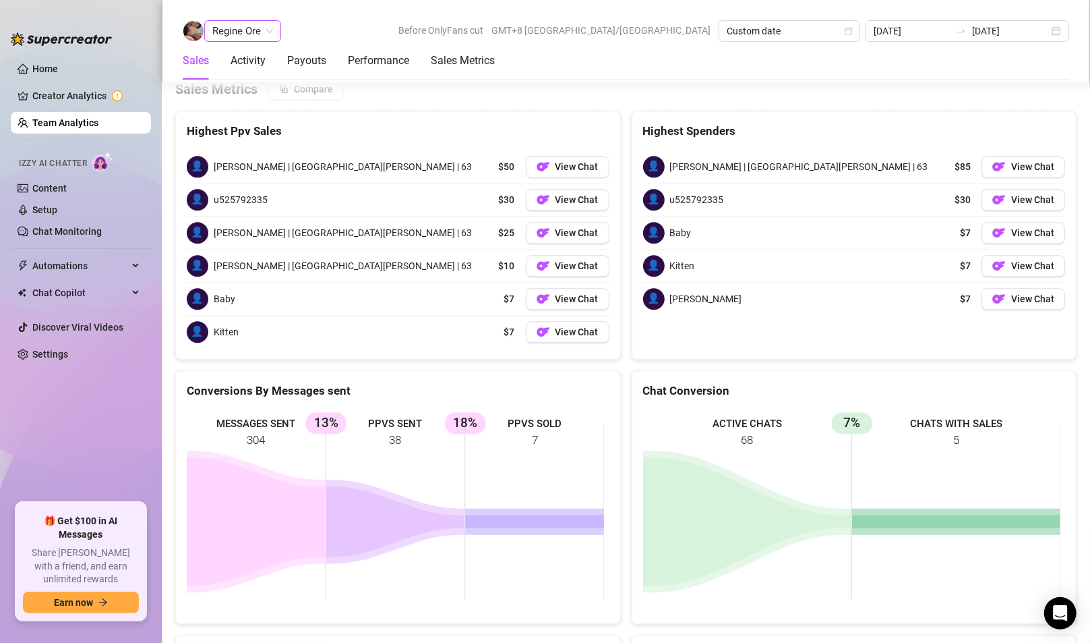
click at [248, 38] on span "Regine Ore" at bounding box center [242, 31] width 61 height 20
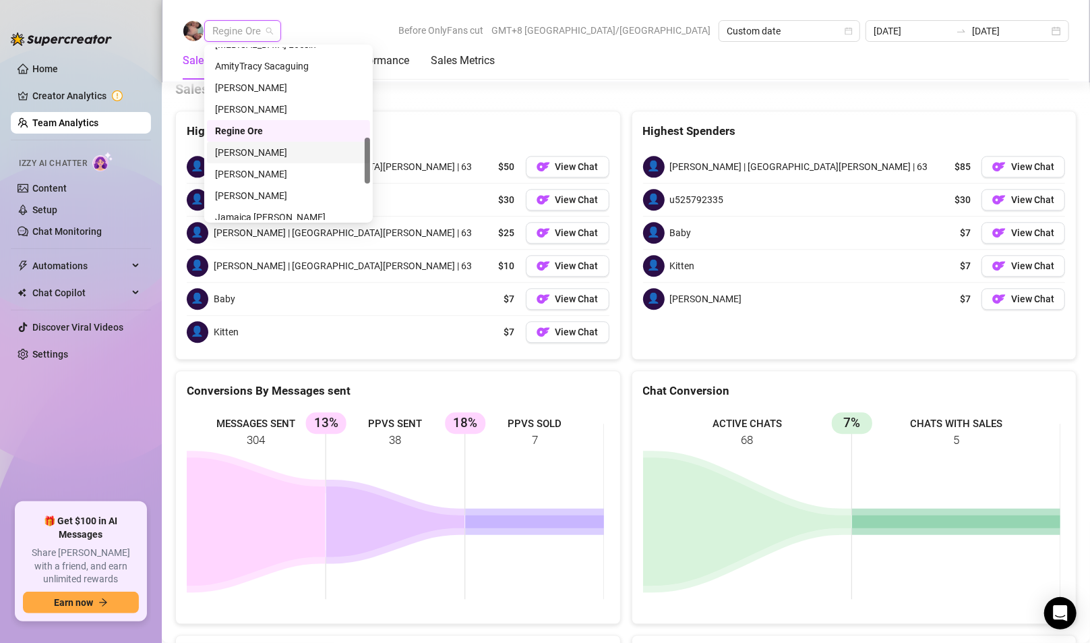
click at [260, 155] on div "[PERSON_NAME]" at bounding box center [288, 152] width 147 height 15
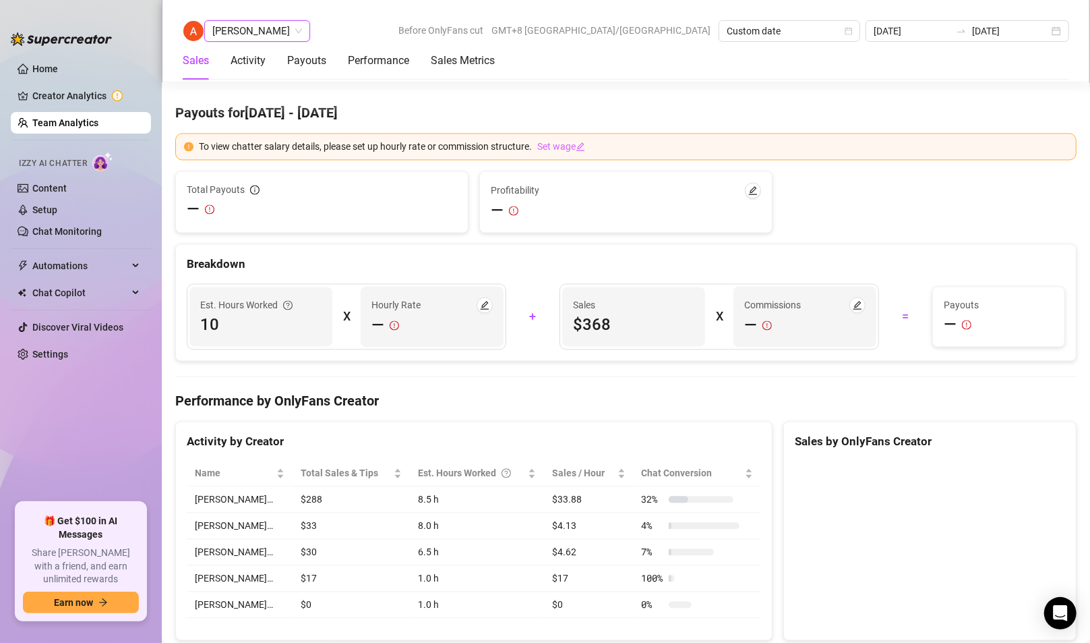
scroll to position [2105, 0]
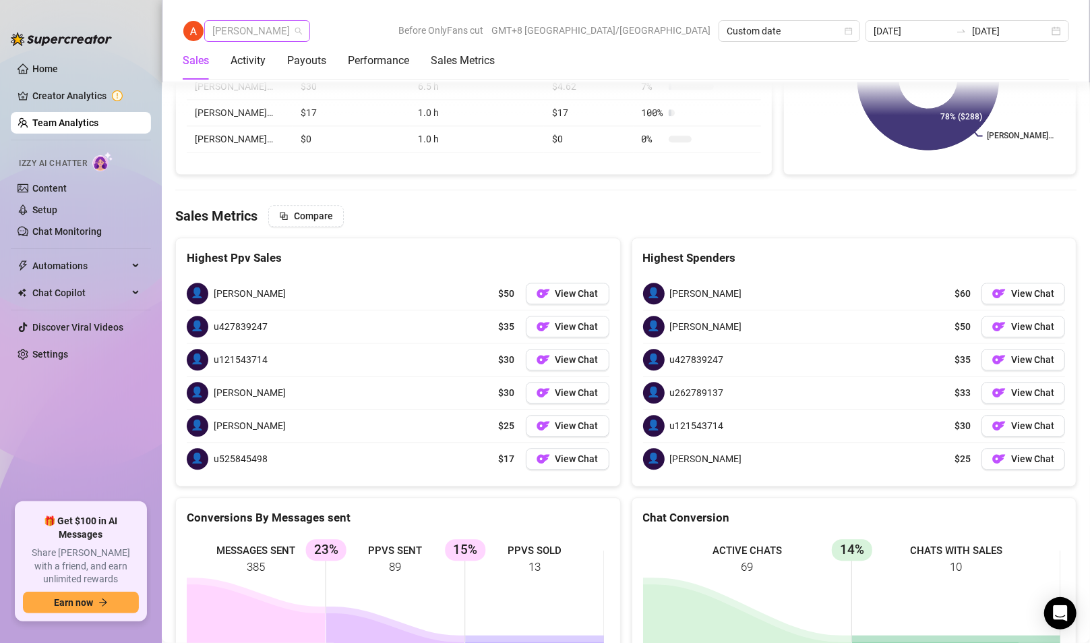
click at [262, 25] on span "[PERSON_NAME]" at bounding box center [257, 31] width 90 height 20
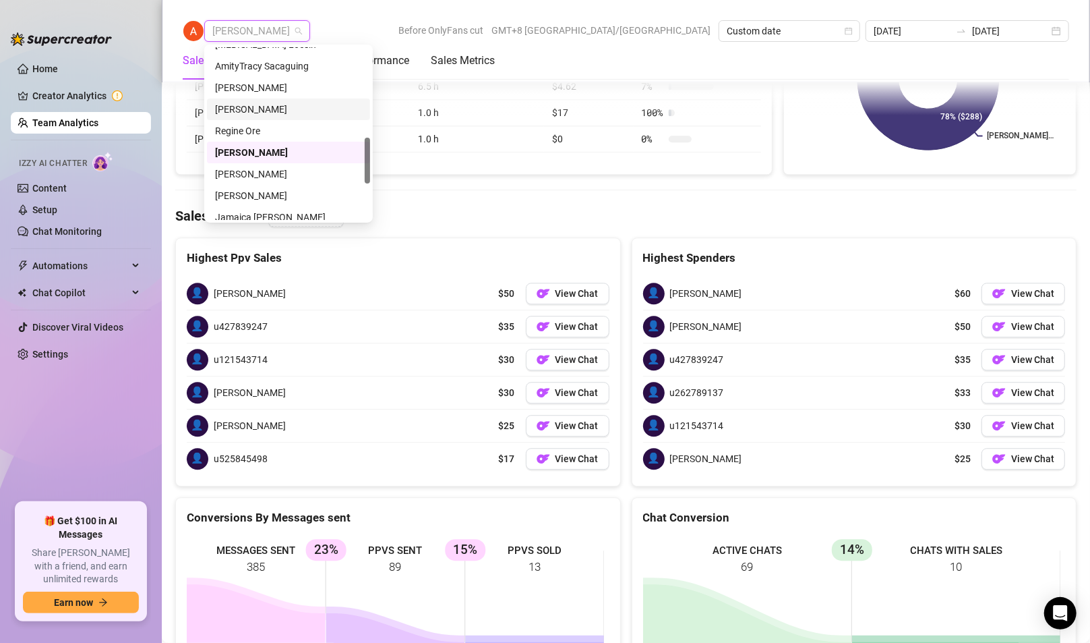
scroll to position [405, 0]
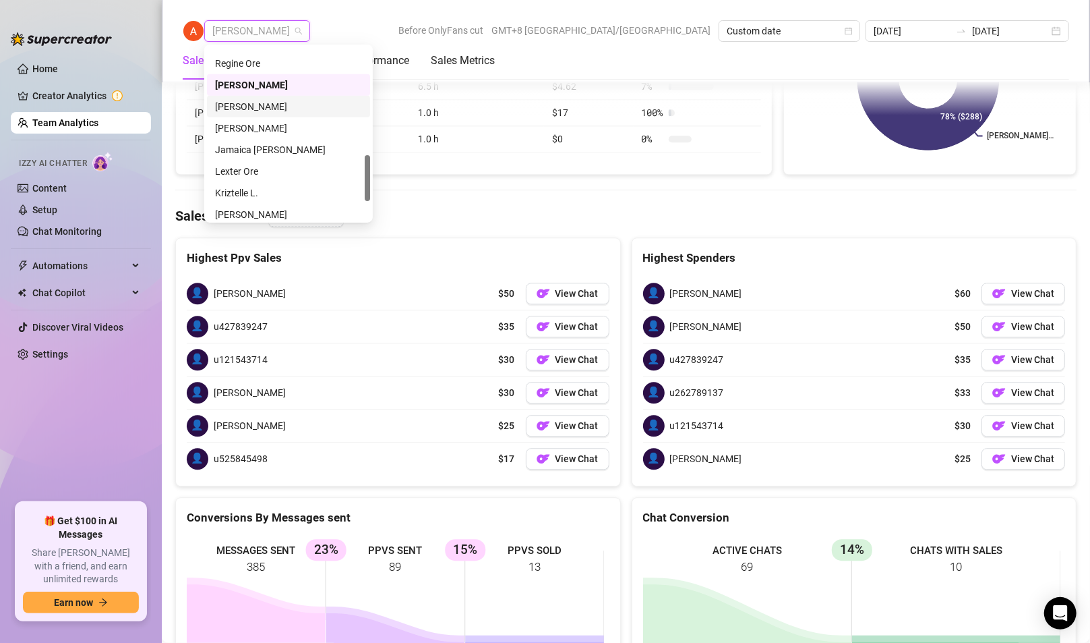
click at [247, 111] on div "[PERSON_NAME]" at bounding box center [288, 106] width 147 height 15
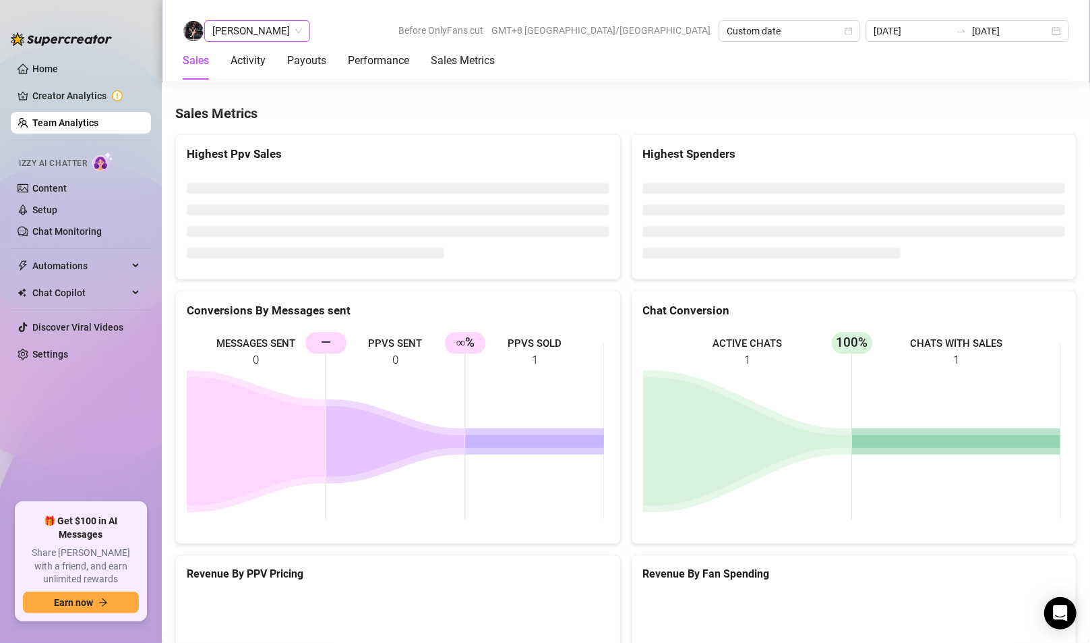
scroll to position [1737, 0]
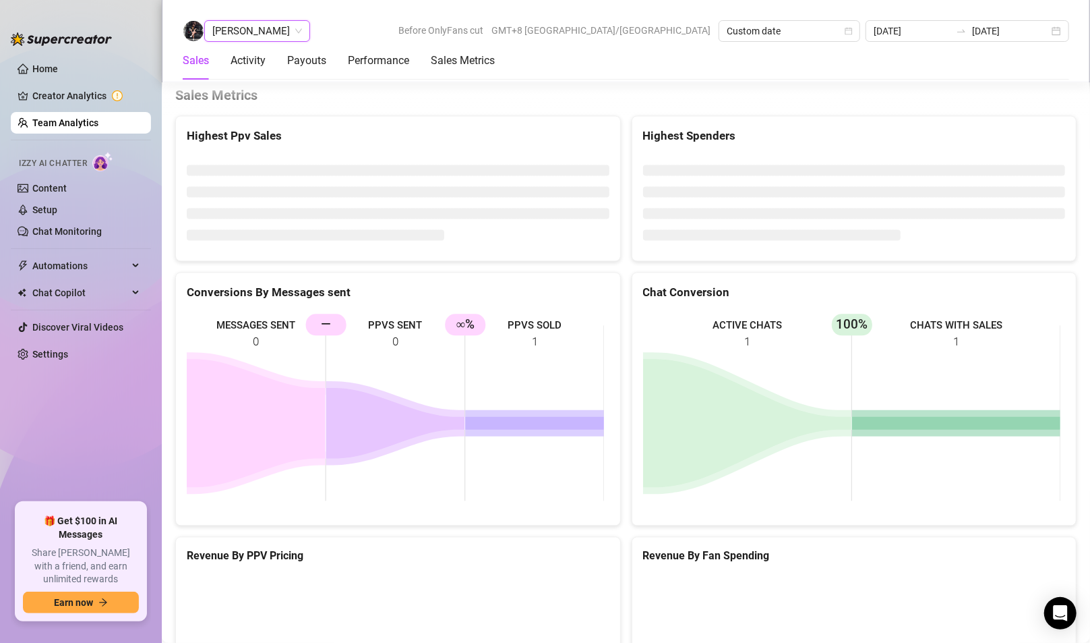
click at [264, 24] on span "[PERSON_NAME]" at bounding box center [257, 31] width 90 height 20
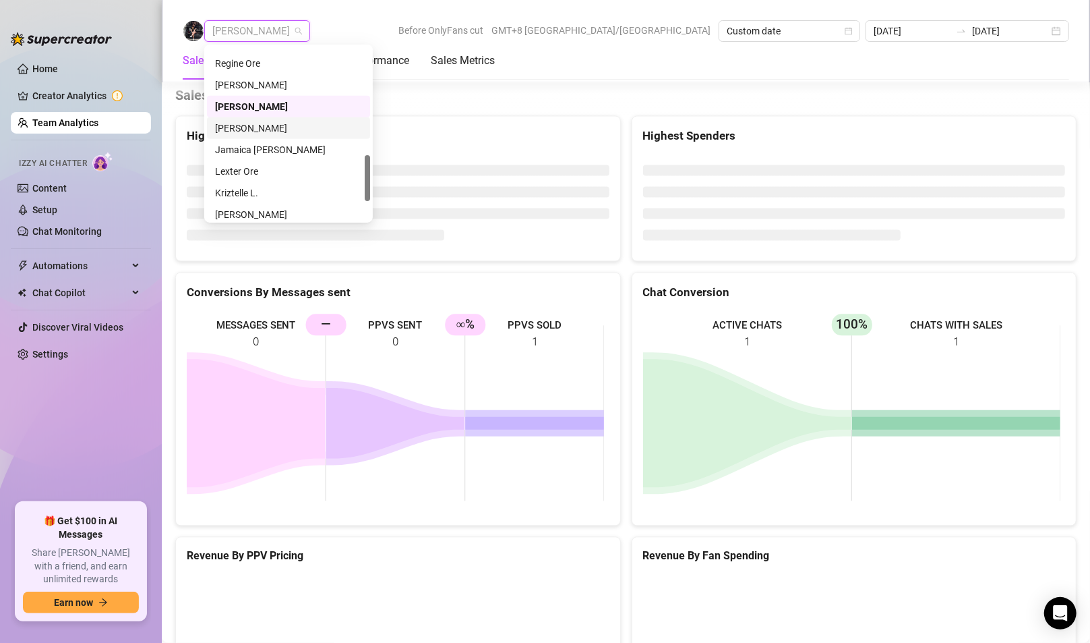
click at [254, 131] on div "[PERSON_NAME]" at bounding box center [288, 128] width 147 height 15
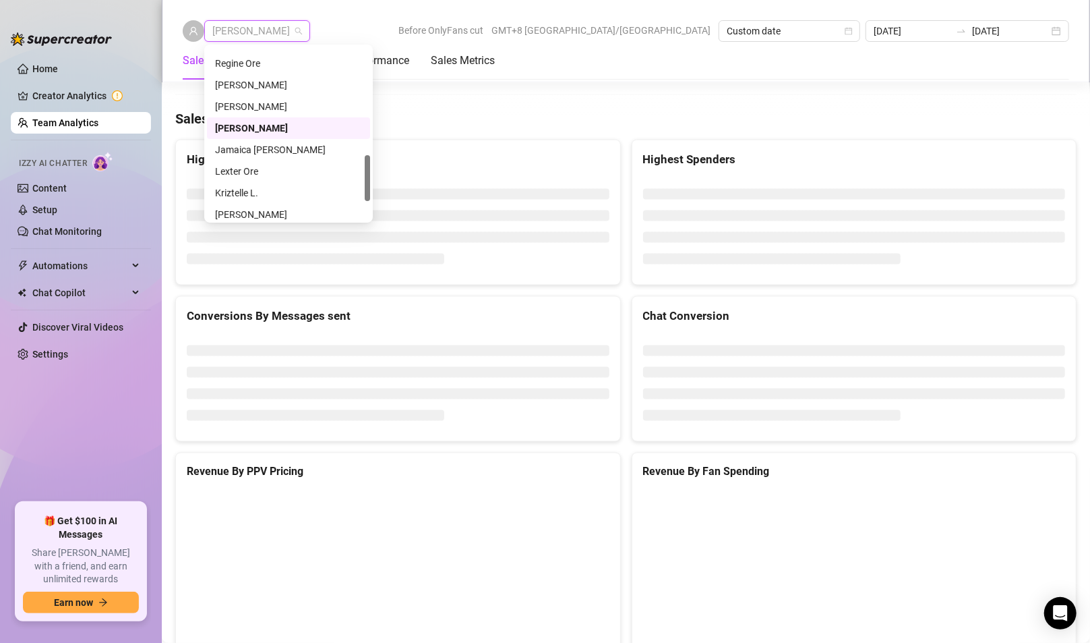
click at [257, 30] on span "[PERSON_NAME]" at bounding box center [257, 31] width 90 height 20
click at [258, 147] on div "Jamaica [PERSON_NAME]" at bounding box center [288, 149] width 147 height 15
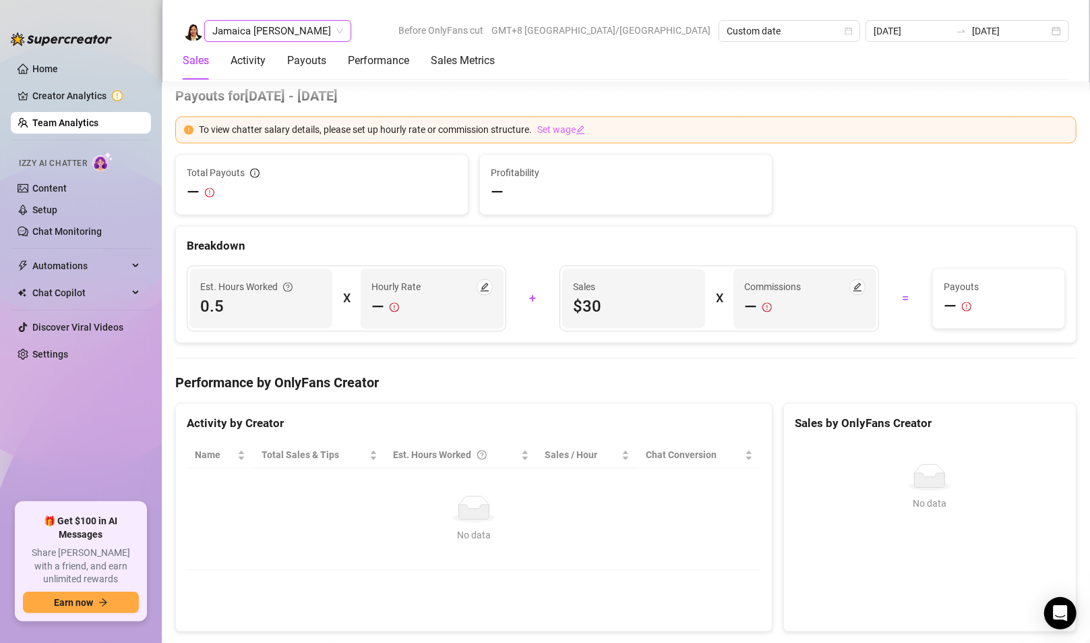
scroll to position [2063, 0]
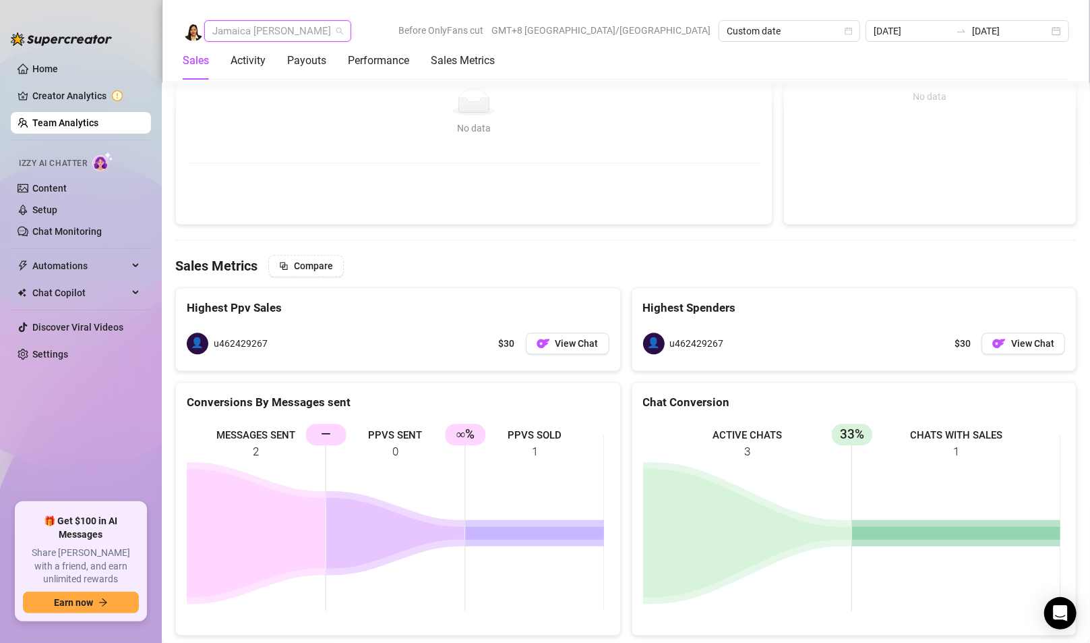
click at [264, 30] on span "Jamaica [PERSON_NAME]" at bounding box center [277, 31] width 131 height 20
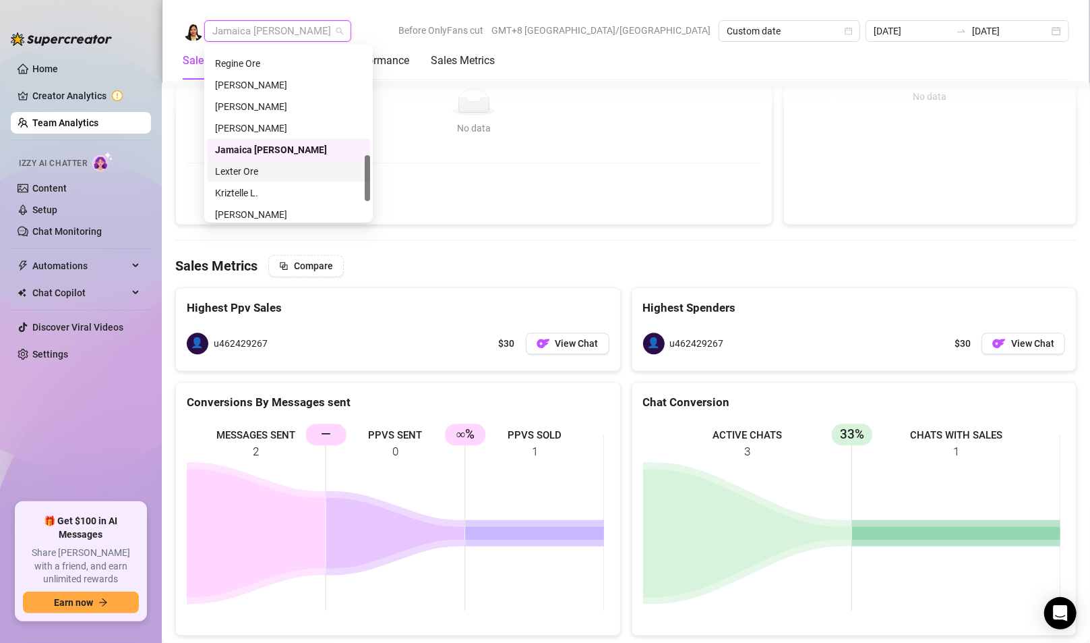
click at [278, 167] on div "Lexter Ore" at bounding box center [288, 171] width 147 height 15
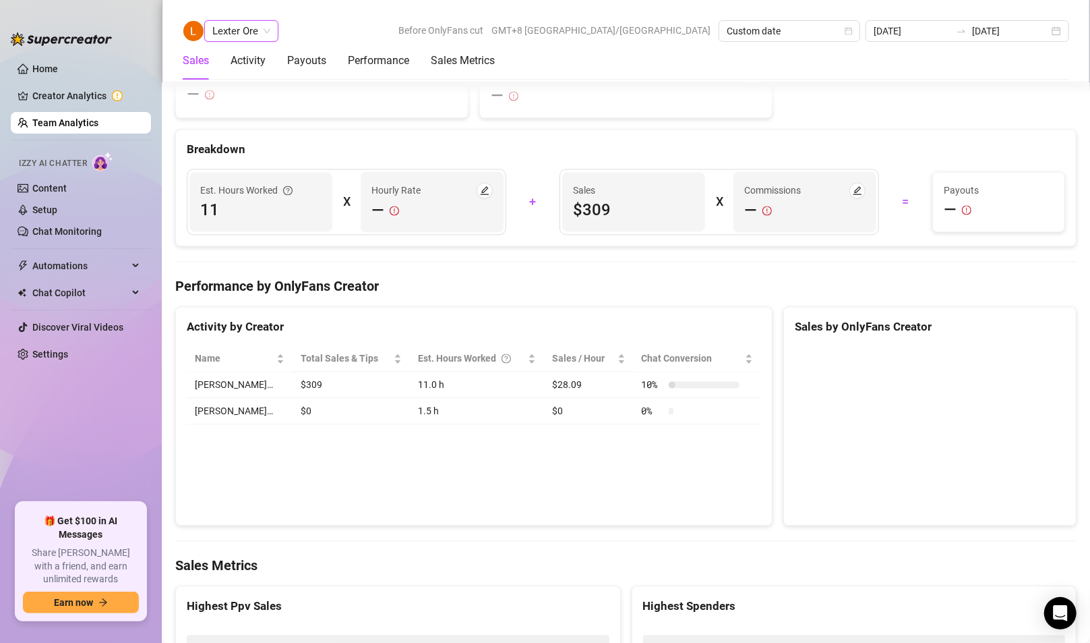
scroll to position [2125, 0]
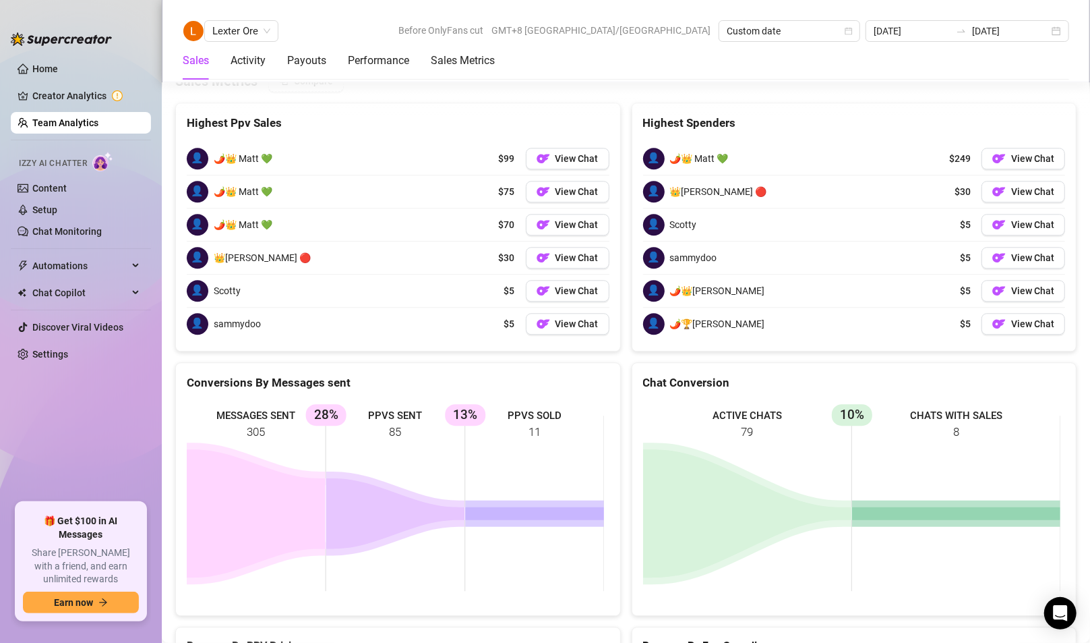
click at [231, 25] on span "Lexter Ore" at bounding box center [241, 31] width 58 height 20
click at [242, 32] on span "Lexter Ore" at bounding box center [241, 31] width 58 height 20
click at [247, 39] on span "Lexter Ore" at bounding box center [241, 31] width 58 height 20
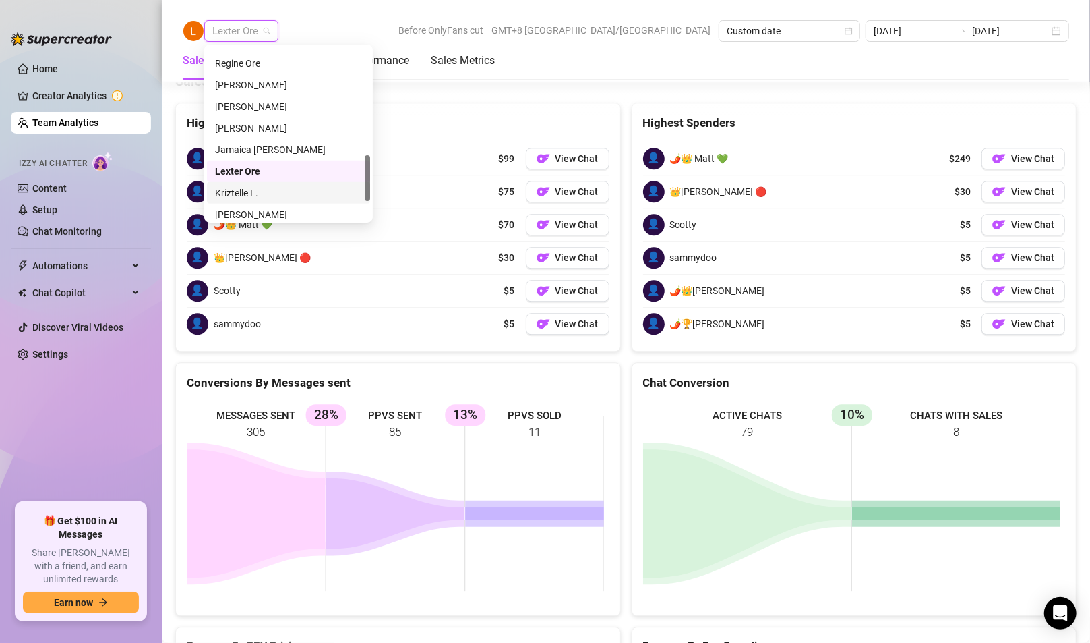
click at [243, 189] on div "Kriztelle L." at bounding box center [288, 192] width 147 height 15
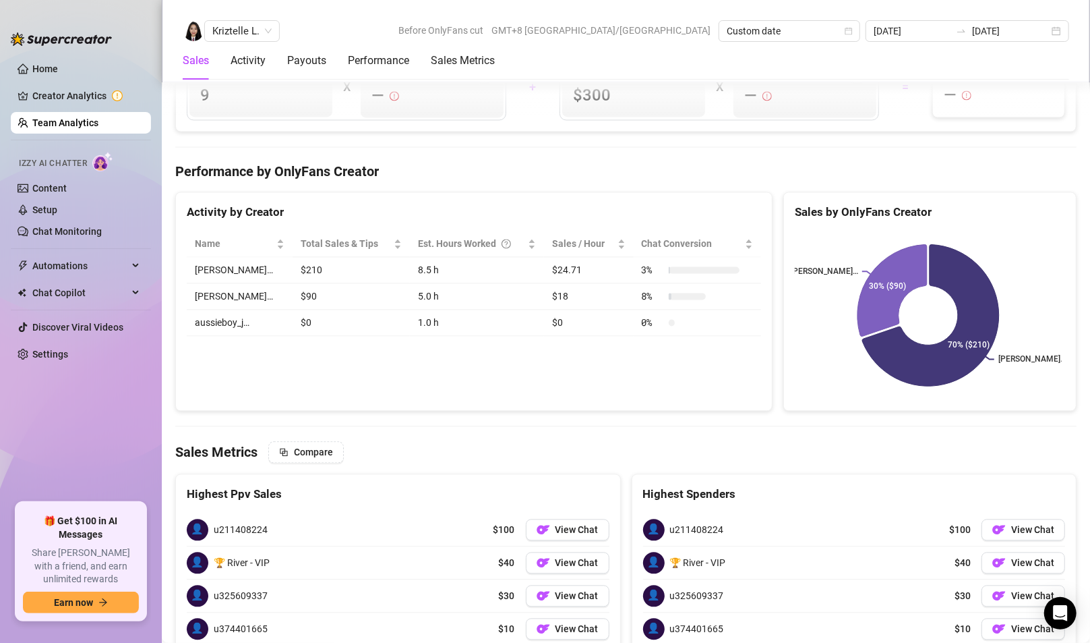
scroll to position [2003, 0]
